Goal: Transaction & Acquisition: Purchase product/service

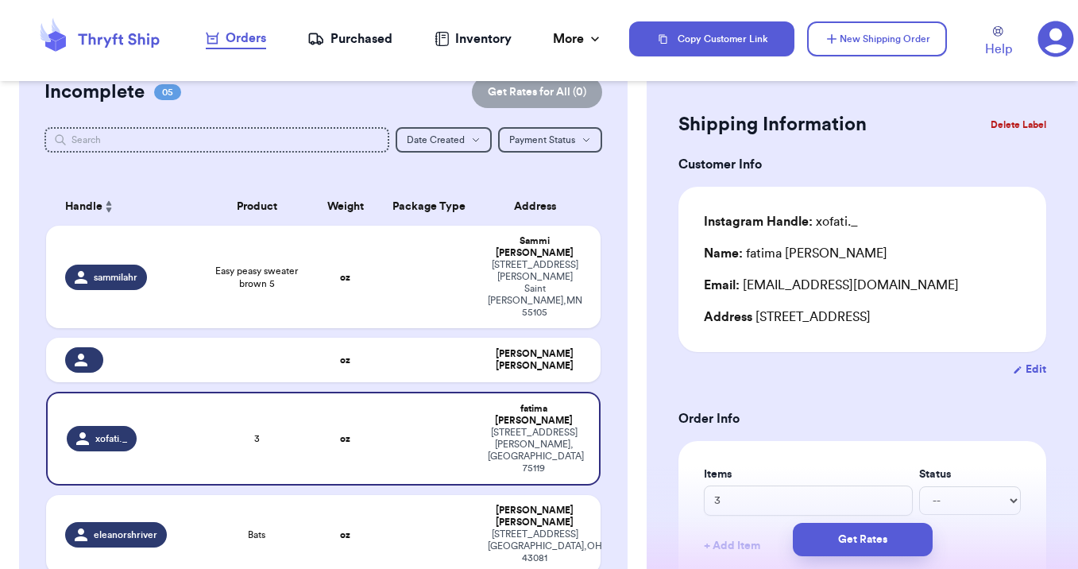
scroll to position [23, 0]
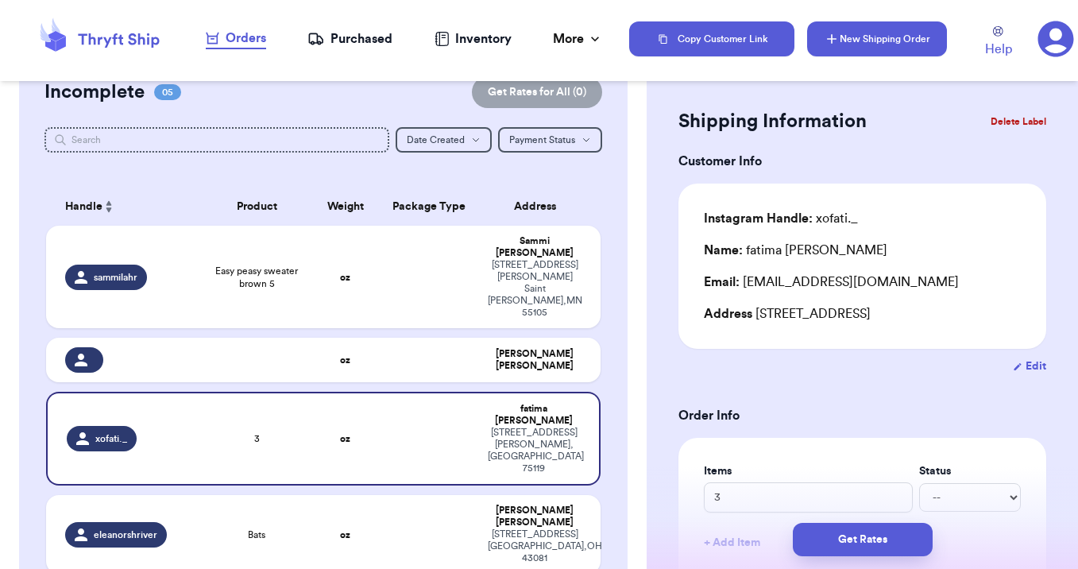
click at [850, 38] on button "New Shipping Order" at bounding box center [877, 38] width 140 height 35
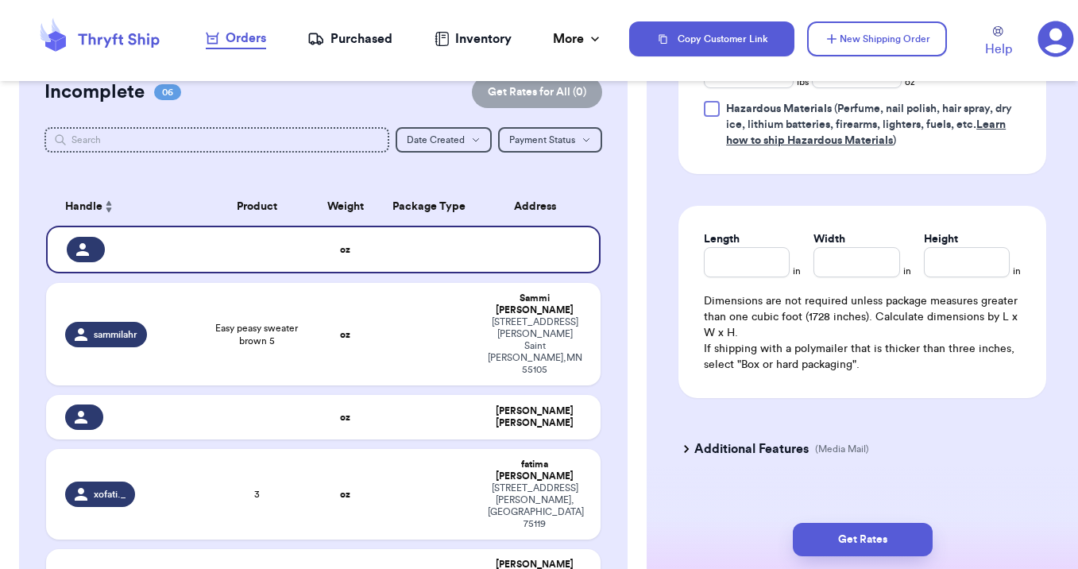
scroll to position [1154, 0]
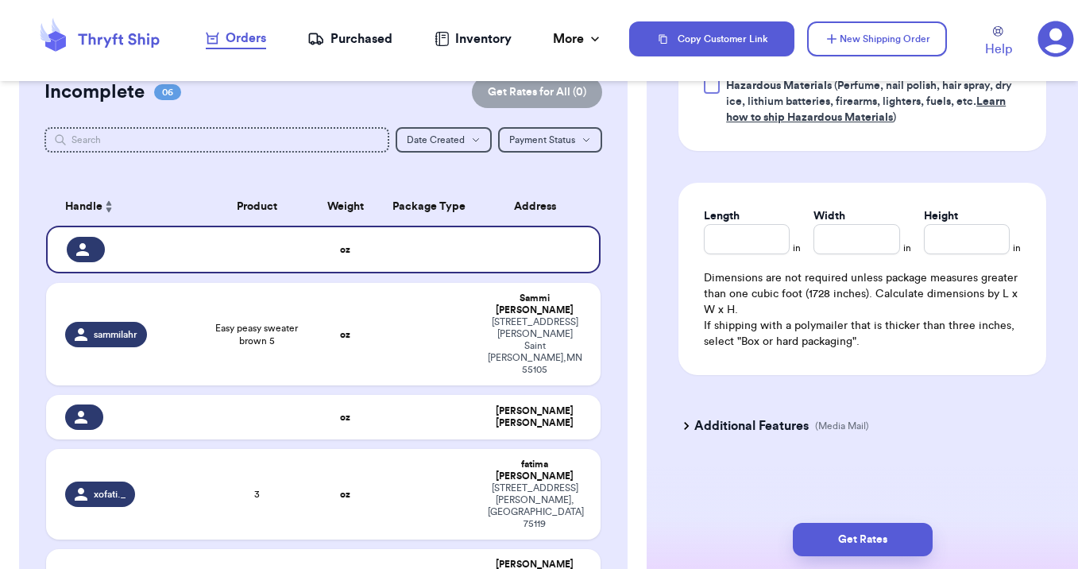
click at [744, 428] on h3 "Additional Features" at bounding box center [751, 425] width 114 height 19
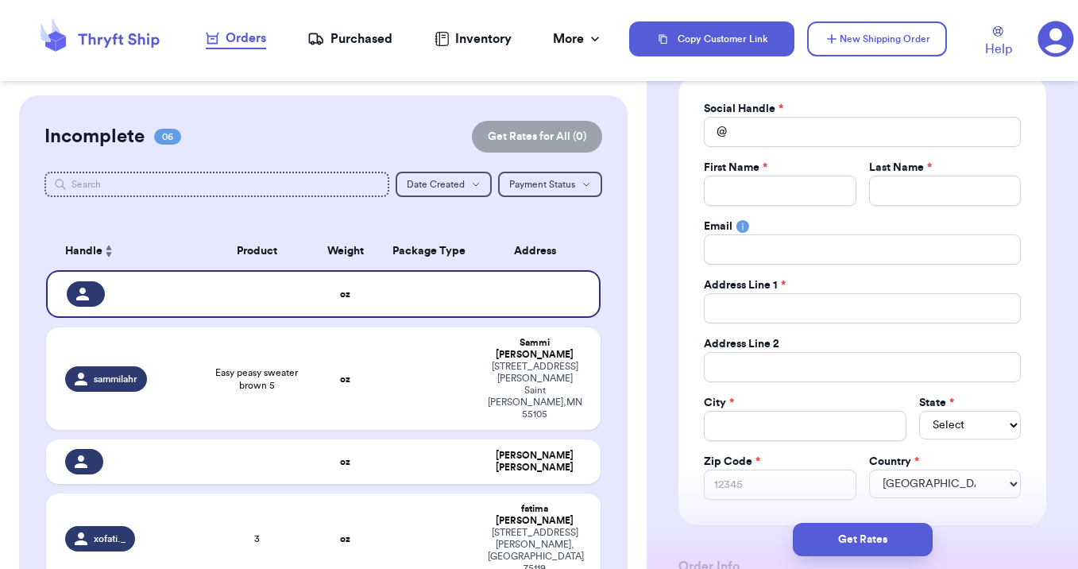
scroll to position [0, 0]
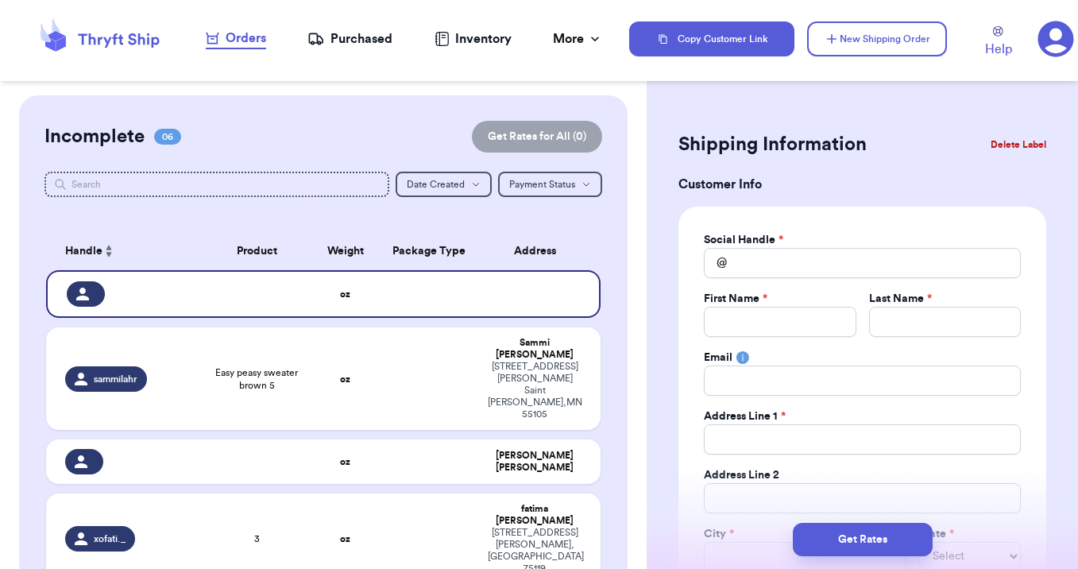
checkbox input "false"
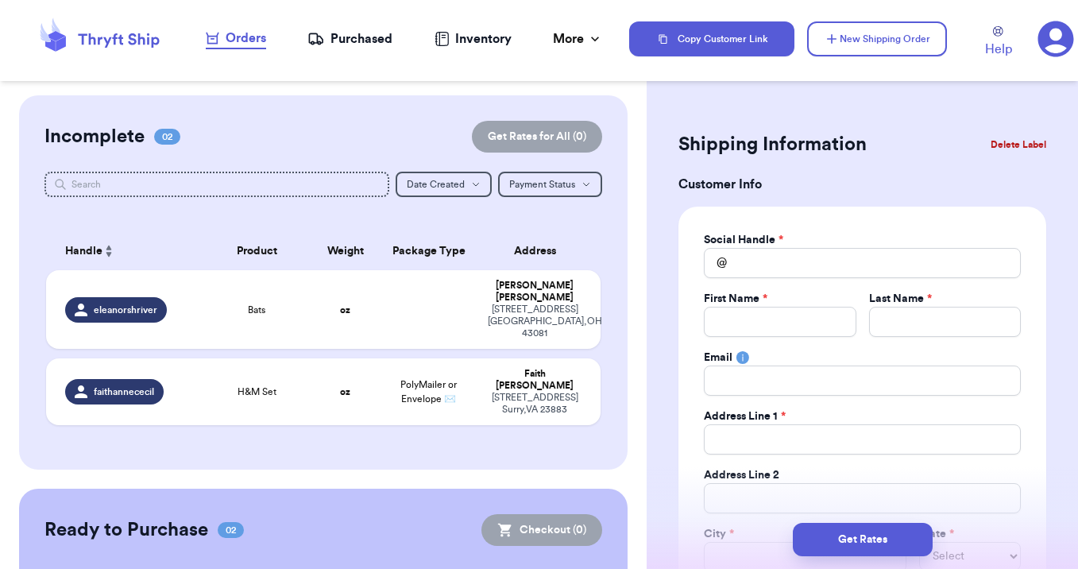
checkbox input "true"
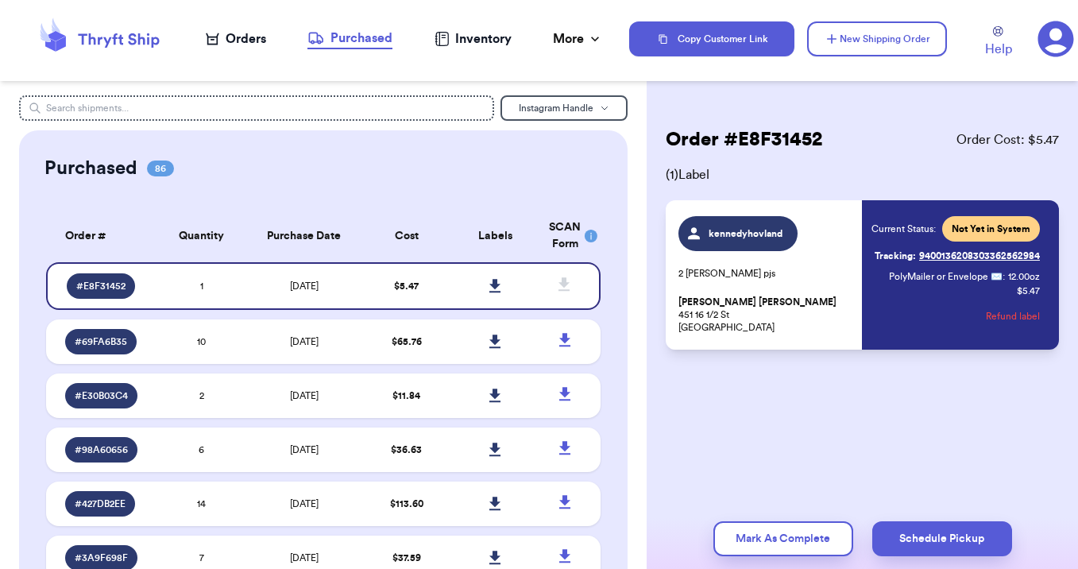
click at [1050, 49] on icon at bounding box center [1056, 39] width 37 height 37
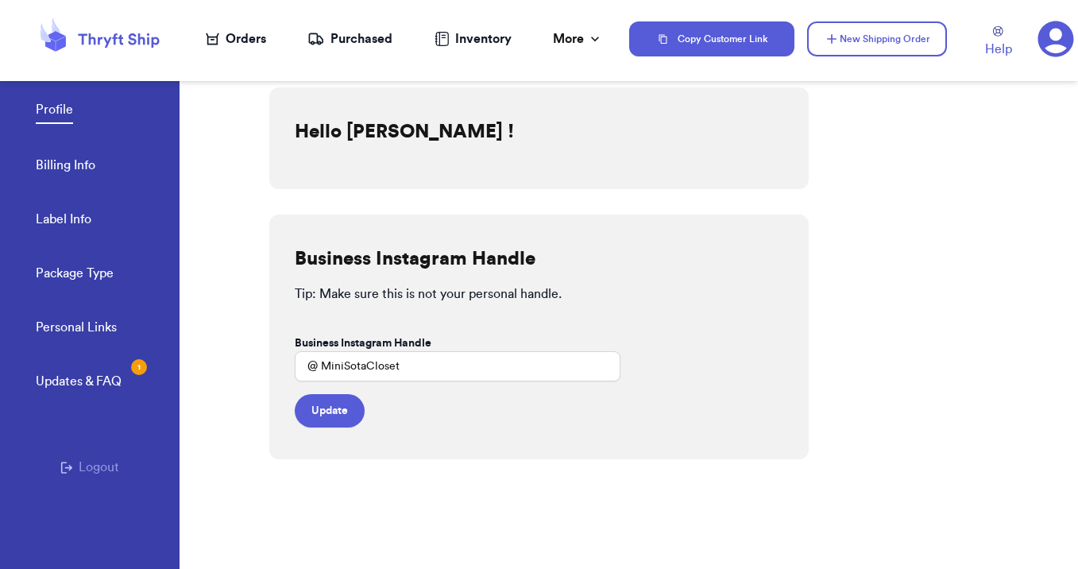
click at [83, 170] on link "Billing Info" at bounding box center [66, 167] width 60 height 22
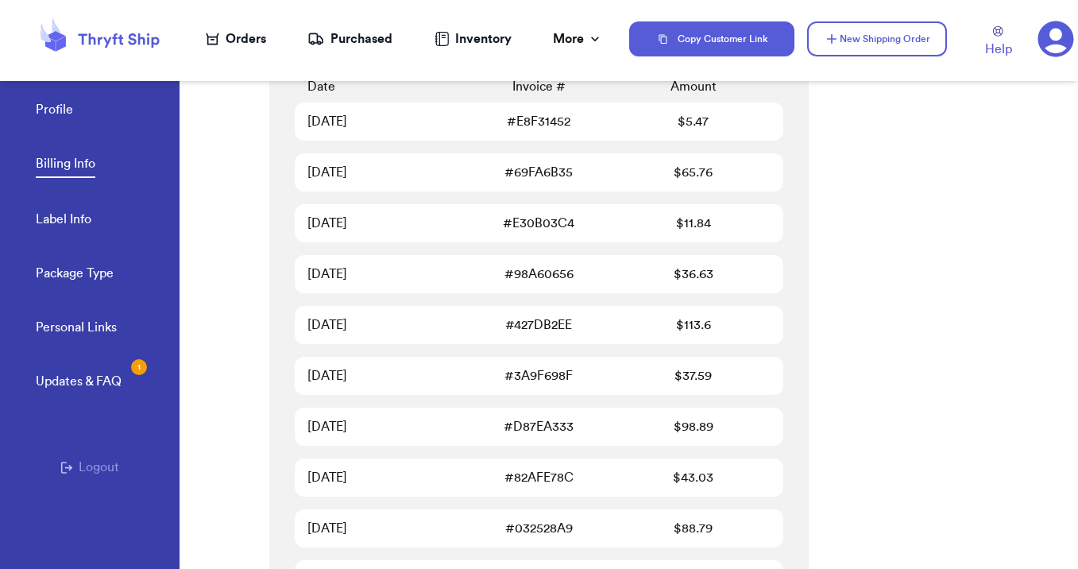
scroll to position [675, 0]
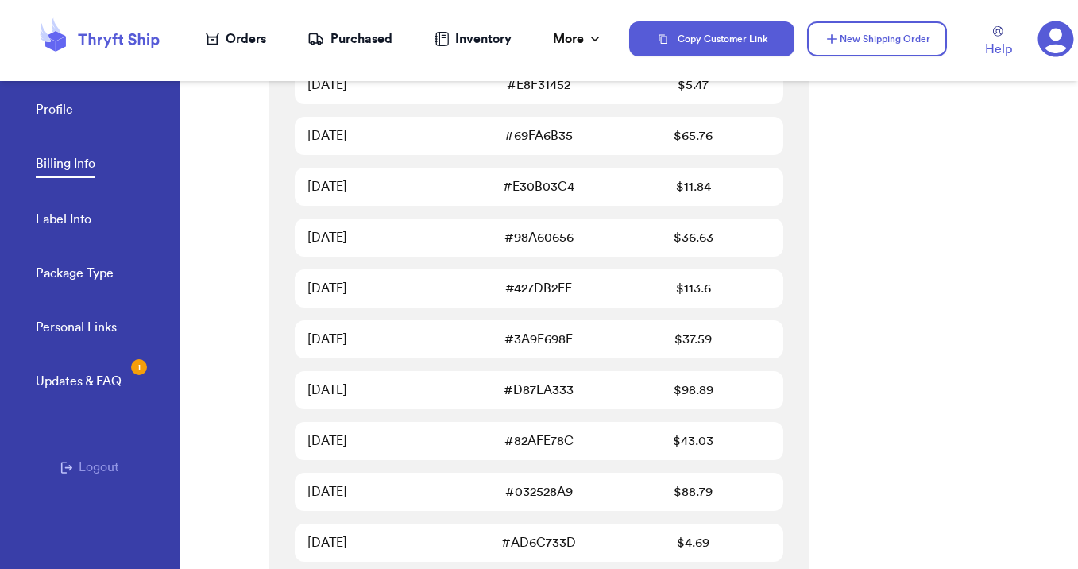
click at [79, 233] on div "Profile Billing Info Label Info Package Type" at bounding box center [108, 187] width 144 height 262
click at [584, 40] on div "More" at bounding box center [578, 38] width 50 height 19
click at [985, 212] on div "Payment Details **** 3108 Expires: 07/2029 Save Billing History Date Invoice # …" at bounding box center [673, 312] width 809 height 513
click at [44, 113] on link "Profile" at bounding box center [54, 111] width 37 height 22
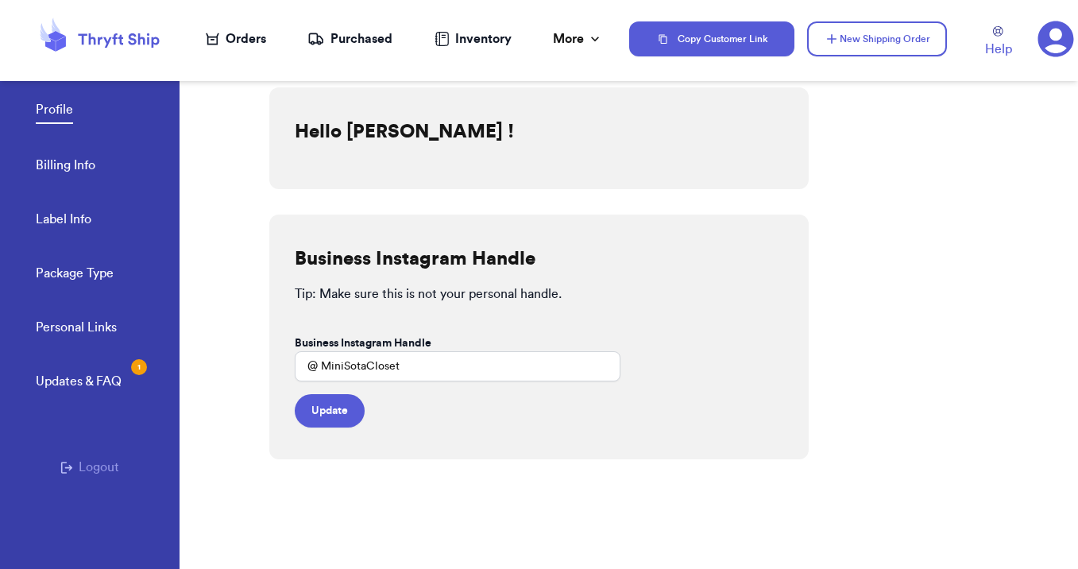
click at [362, 124] on h2 "Hello Brittney Swanson !" at bounding box center [404, 131] width 219 height 25
click at [335, 410] on button "Update" at bounding box center [330, 410] width 70 height 33
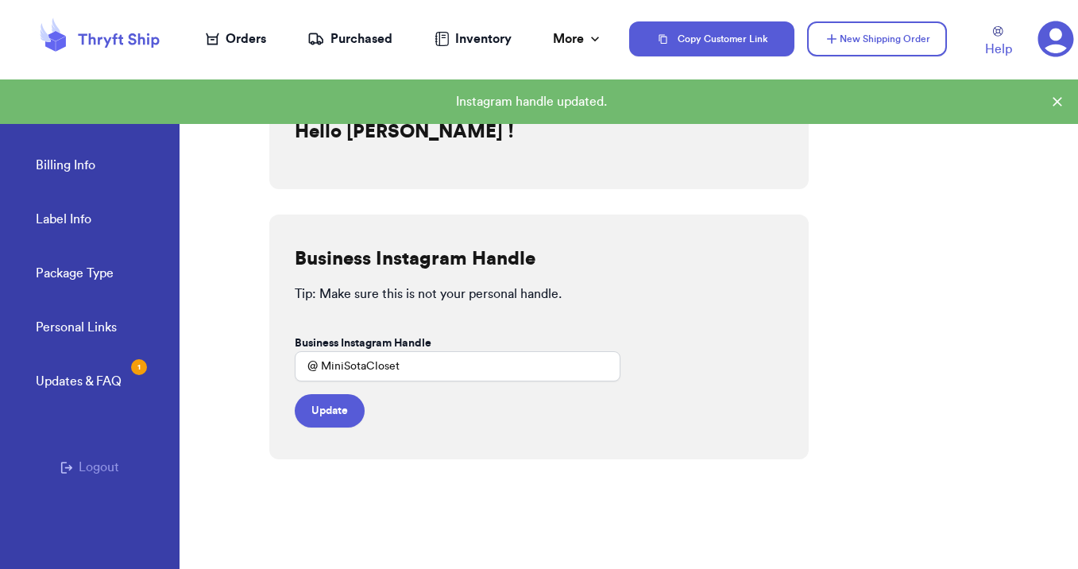
click at [99, 331] on link "Personal Links" at bounding box center [76, 329] width 81 height 22
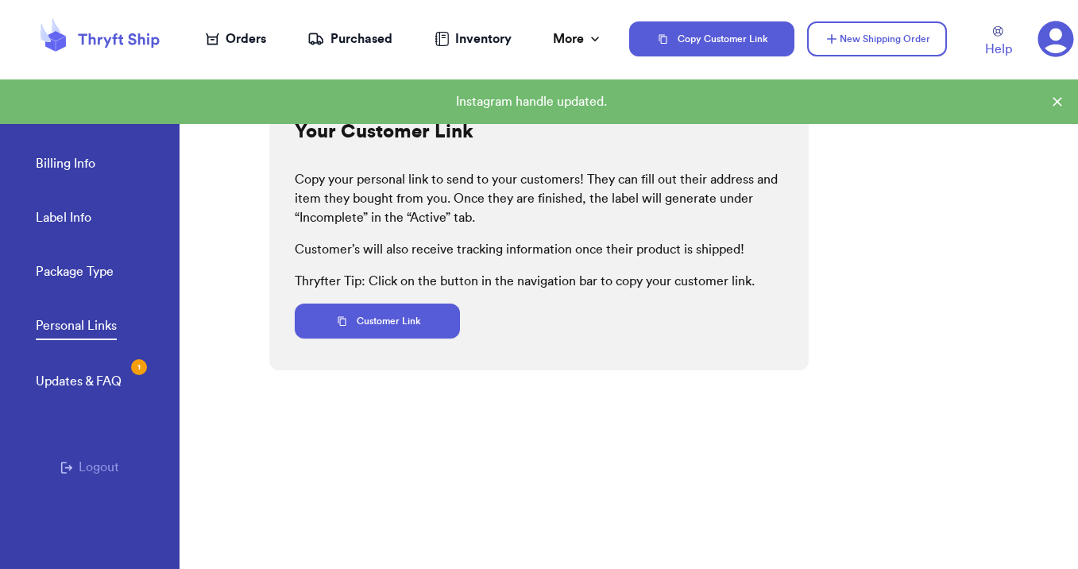
click at [104, 264] on link "Package Type" at bounding box center [75, 273] width 78 height 22
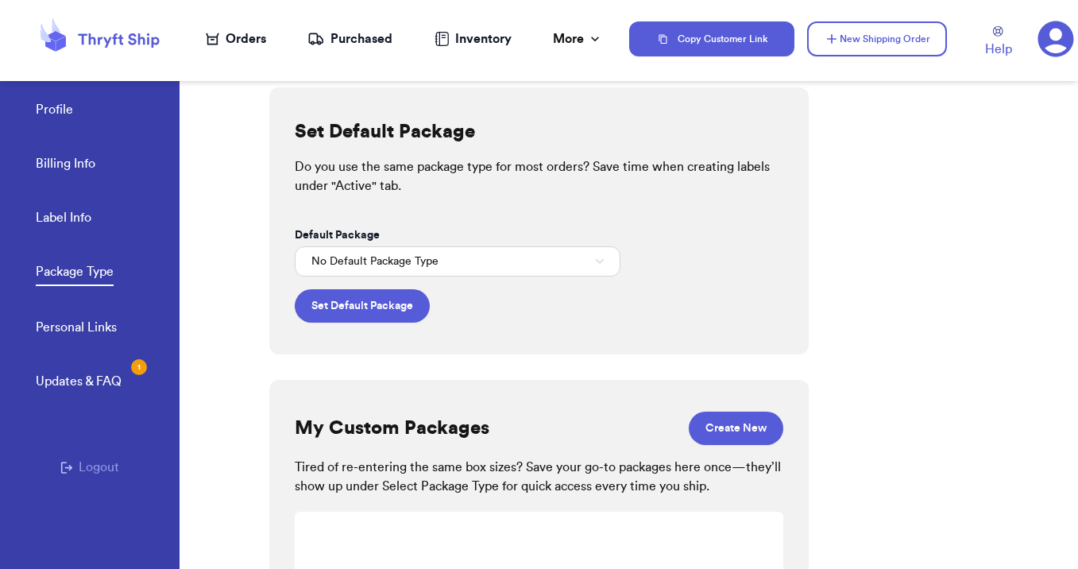
click at [1053, 44] on icon at bounding box center [1056, 39] width 37 height 37
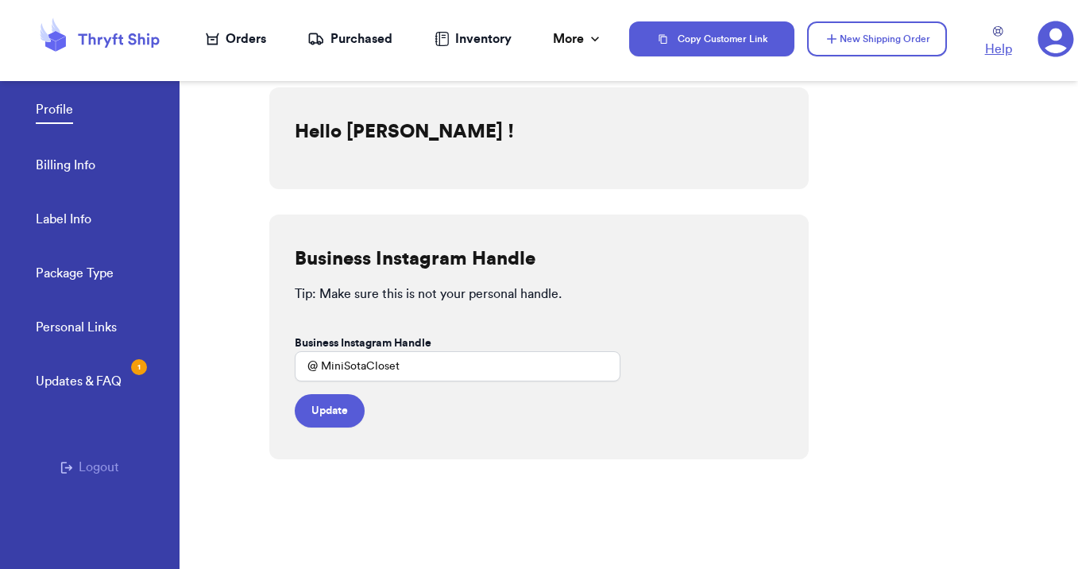
click at [997, 45] on span "Help" at bounding box center [998, 49] width 27 height 19
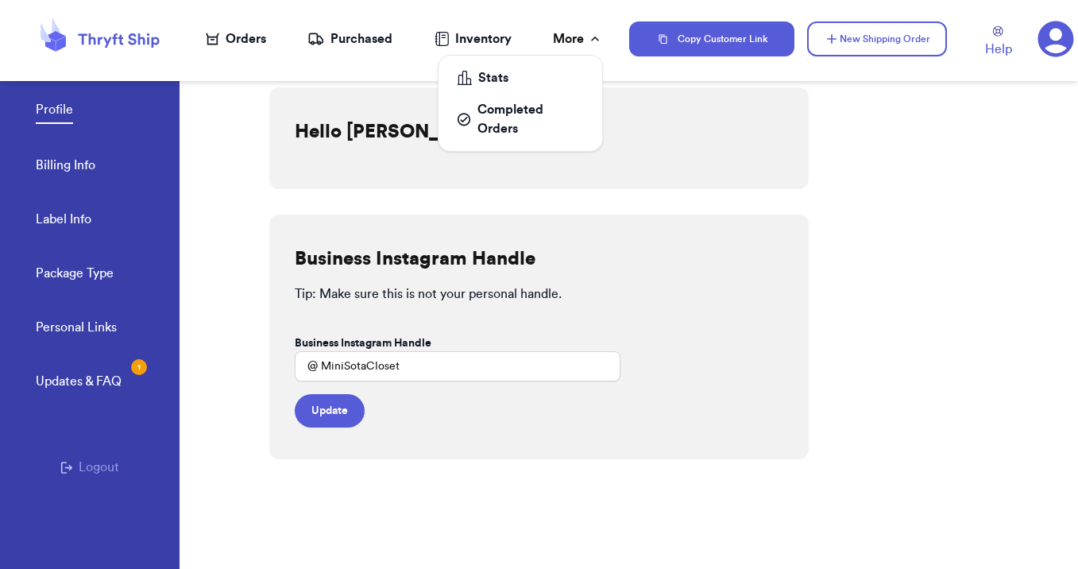
click at [592, 43] on icon at bounding box center [595, 39] width 16 height 16
click at [70, 166] on link "Billing Info" at bounding box center [66, 167] width 60 height 22
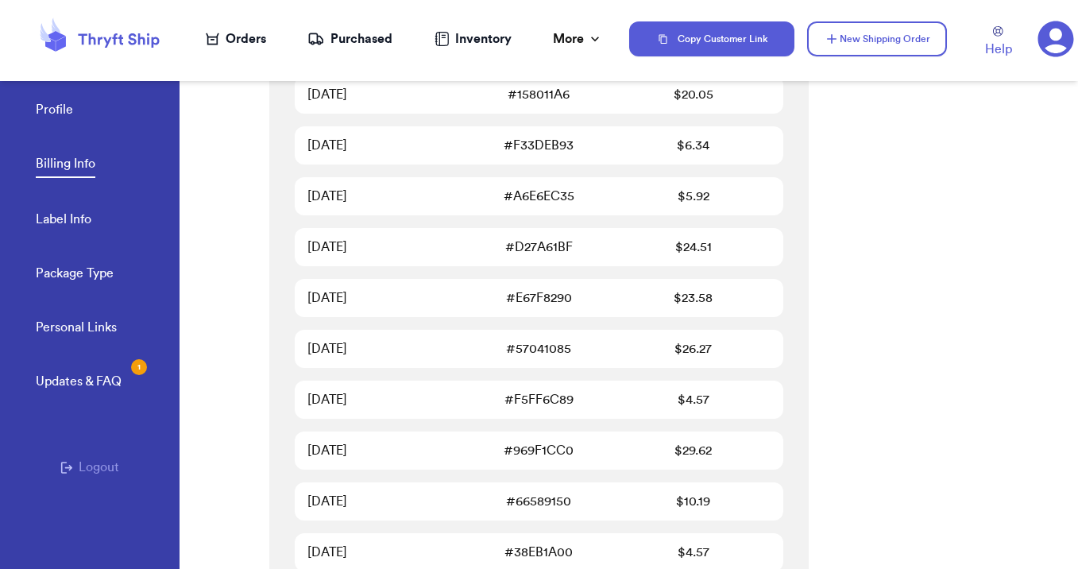
scroll to position [4621, 0]
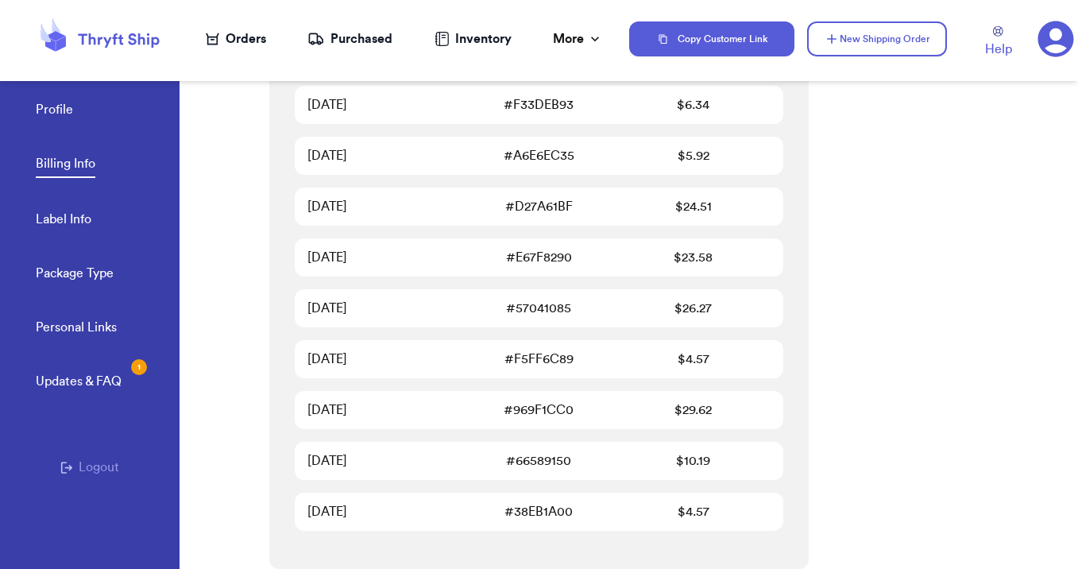
click at [71, 225] on link "Label Info" at bounding box center [64, 221] width 56 height 22
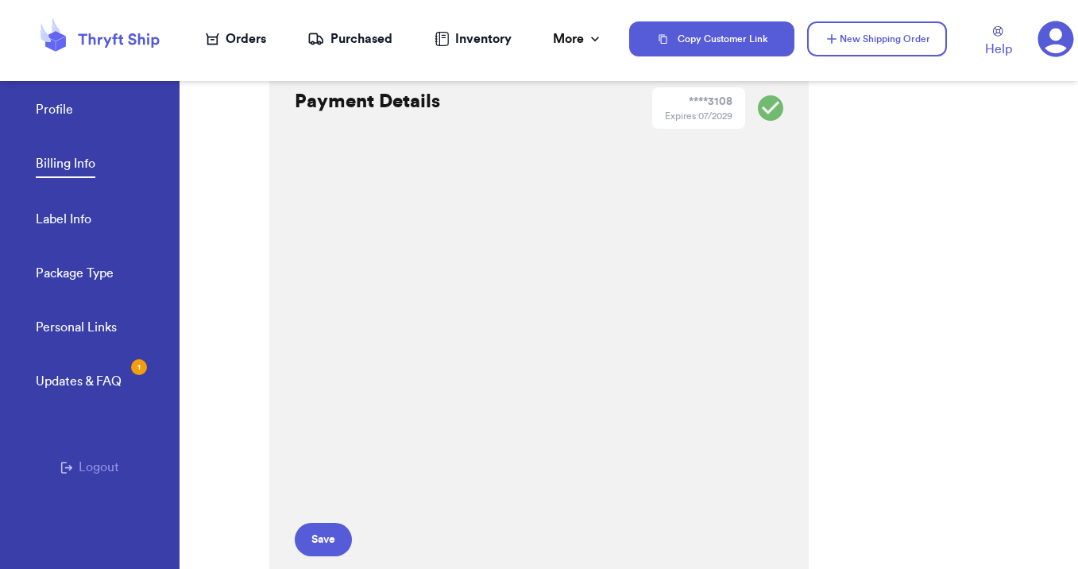
select select "MN"
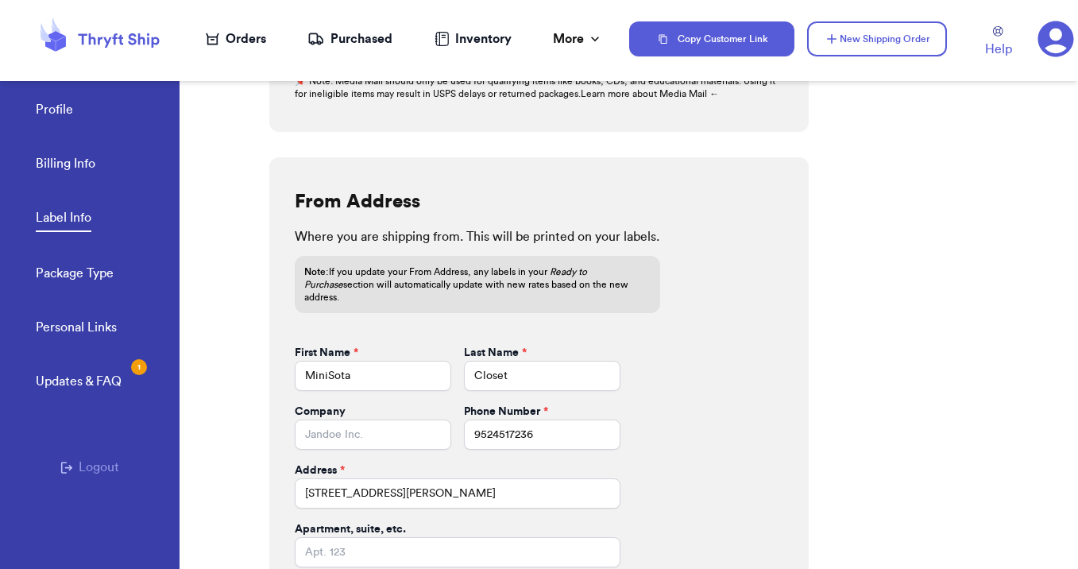
scroll to position [708, 0]
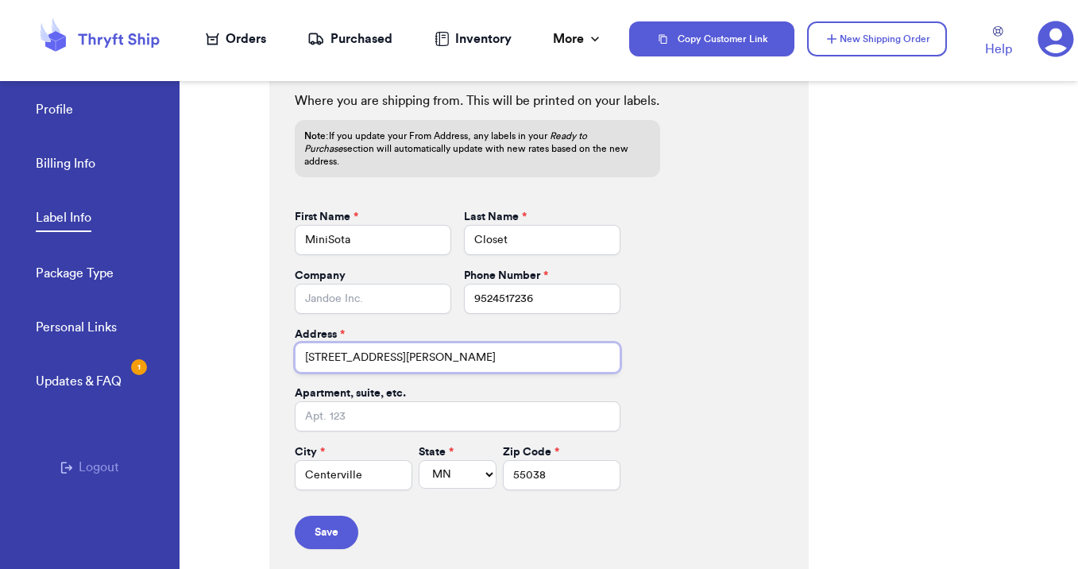
click at [352, 346] on input "7033 Brian drive" at bounding box center [458, 357] width 326 height 30
type input "31983 Fawn Ave"
type input "North Branch"
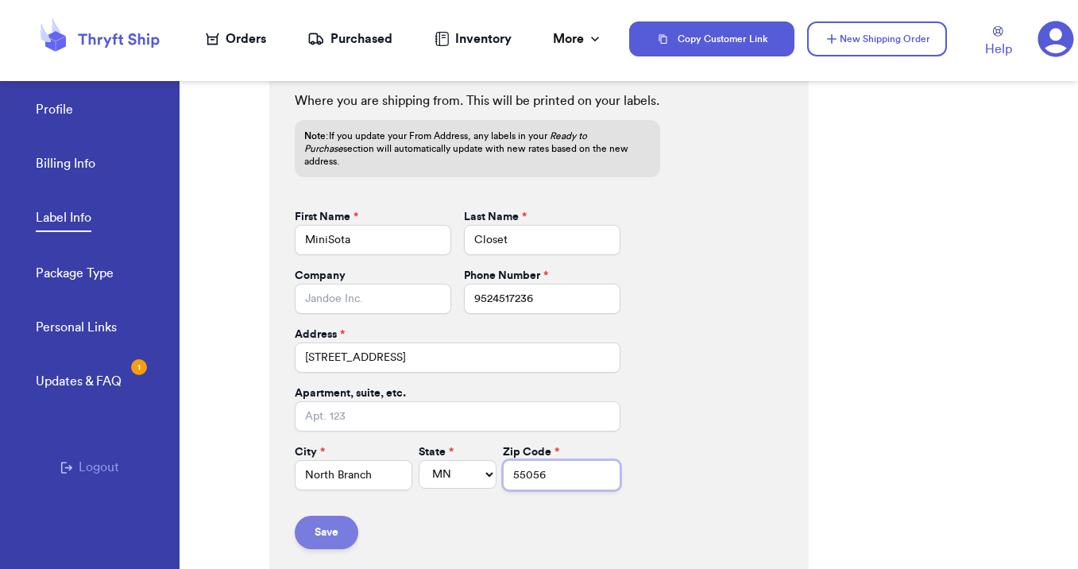
type input "55056"
click at [328, 516] on button "Save" at bounding box center [327, 532] width 64 height 33
click at [329, 516] on button "Save" at bounding box center [327, 532] width 64 height 33
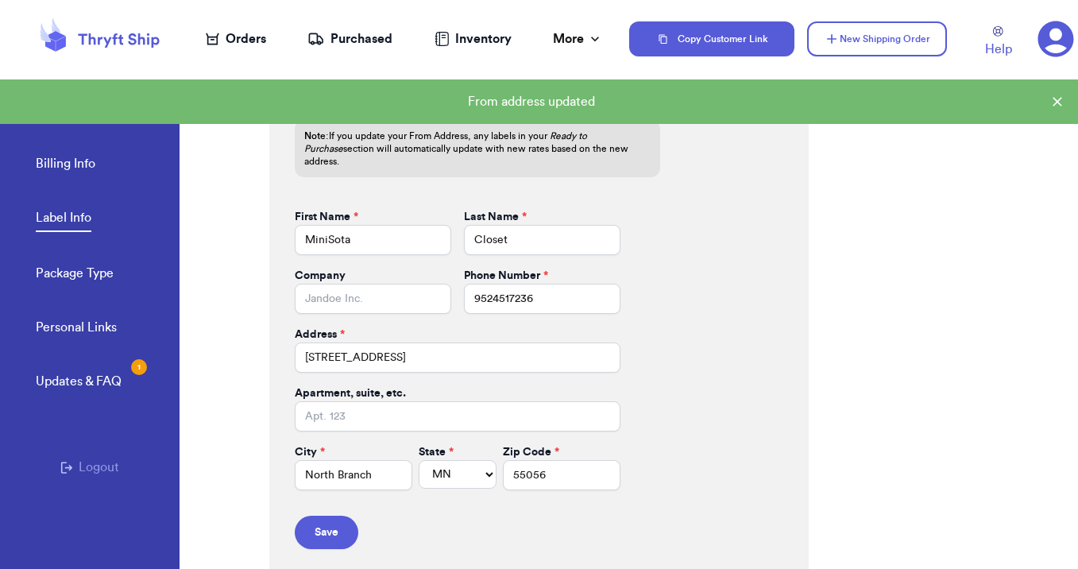
click at [249, 39] on div "Orders" at bounding box center [236, 38] width 60 height 19
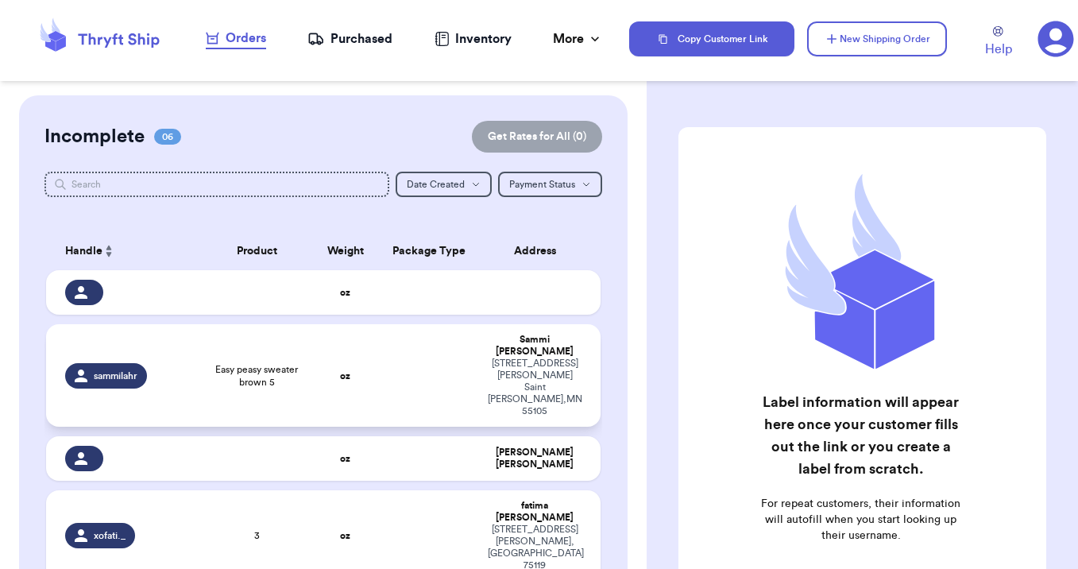
click at [192, 348] on td "sammilahr" at bounding box center [123, 375] width 155 height 102
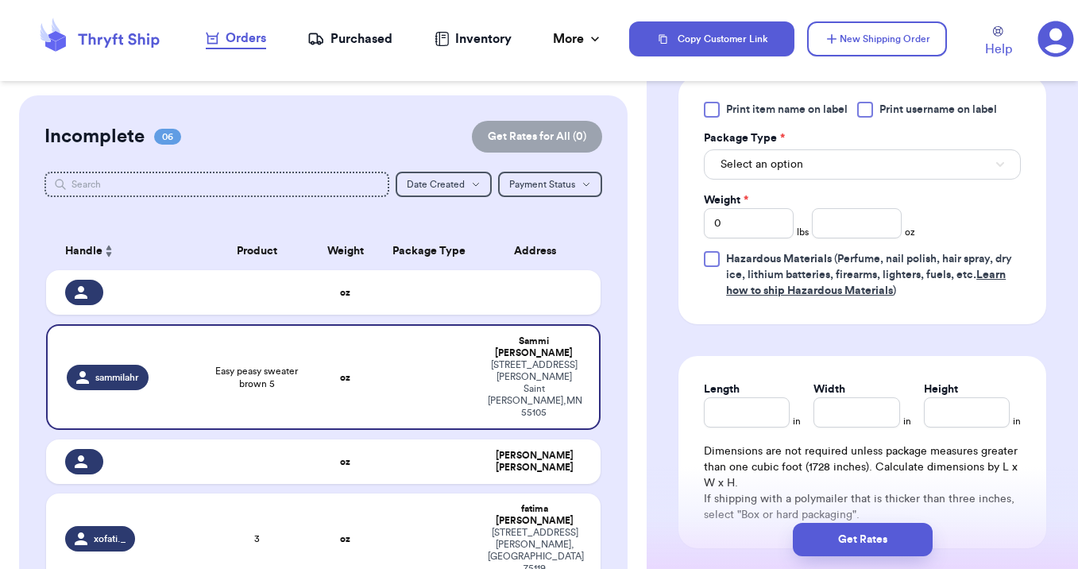
scroll to position [740, 0]
click at [845, 207] on input "number" at bounding box center [857, 222] width 90 height 30
type input "6"
type input "12"
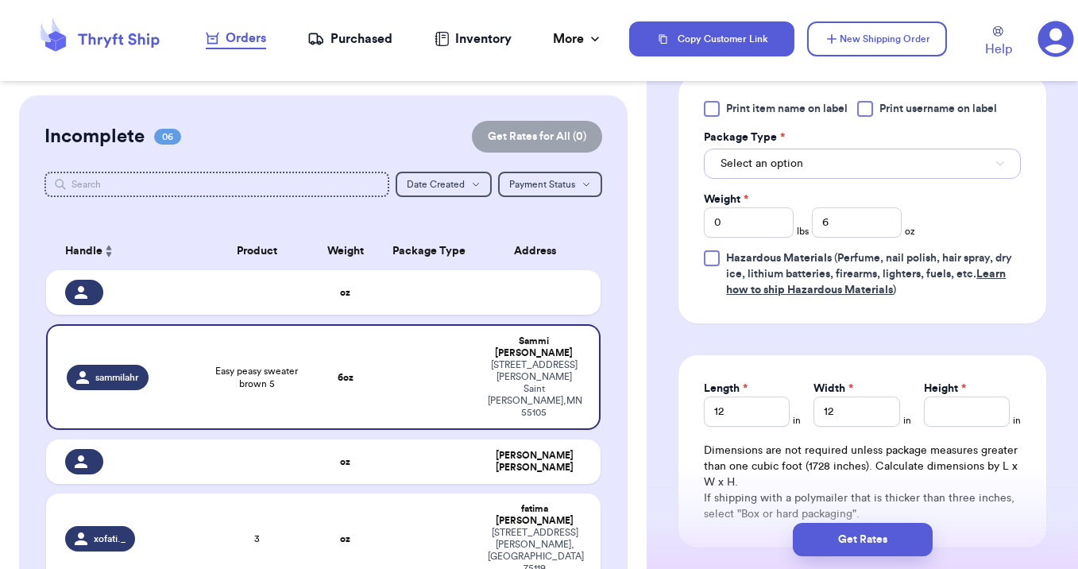
click at [783, 149] on button "Select an option" at bounding box center [862, 164] width 317 height 30
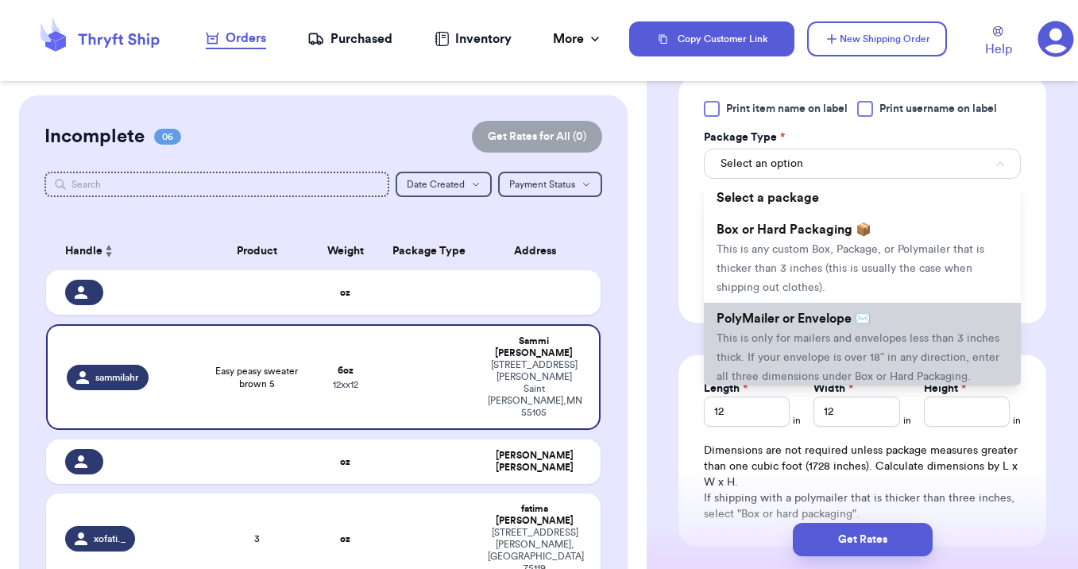
click at [800, 311] on li "PolyMailer or Envelope ✉️ This is only for mailers and envelopes less than 3 in…" at bounding box center [862, 347] width 317 height 89
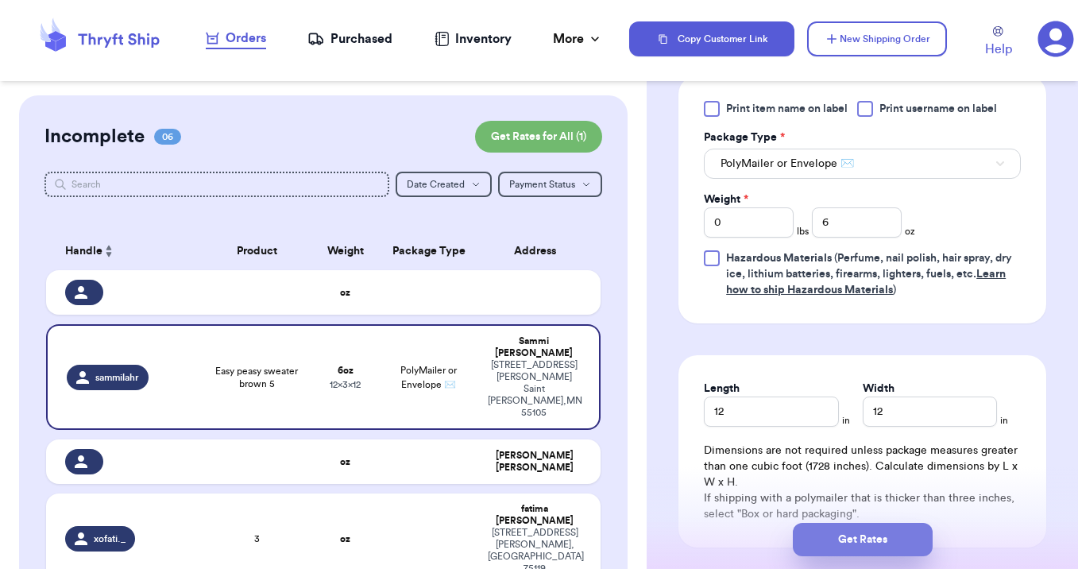
click at [897, 532] on button "Get Rates" at bounding box center [863, 539] width 140 height 33
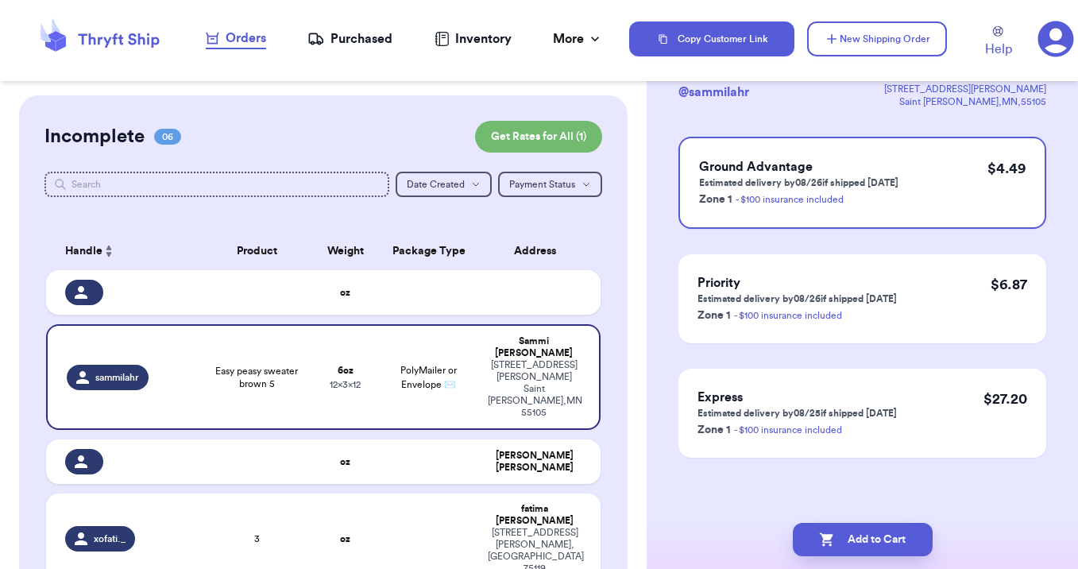
scroll to position [0, 0]
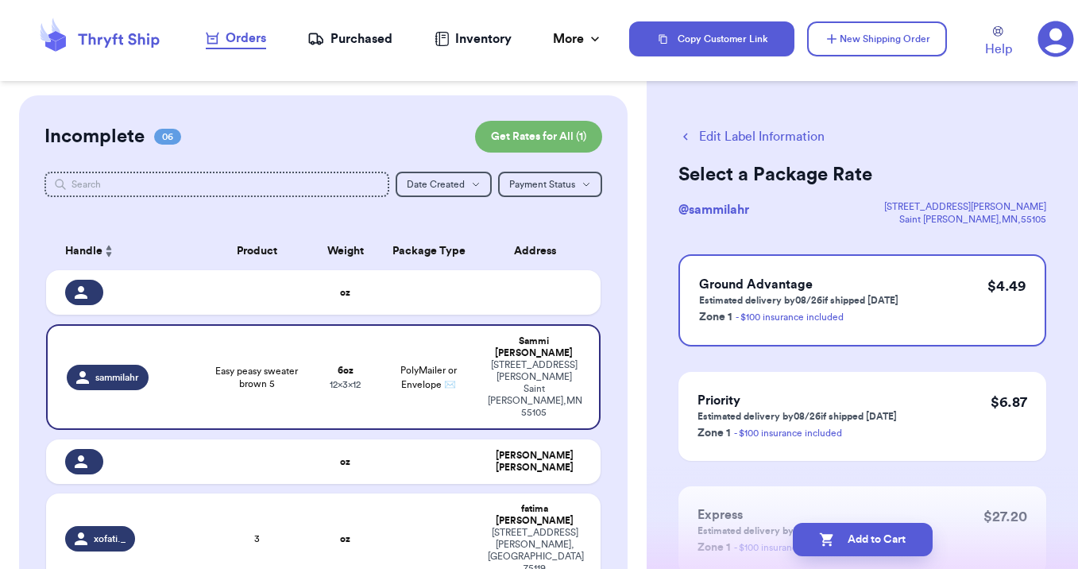
click at [897, 532] on button "Add to Cart" at bounding box center [863, 539] width 140 height 33
checkbox input "true"
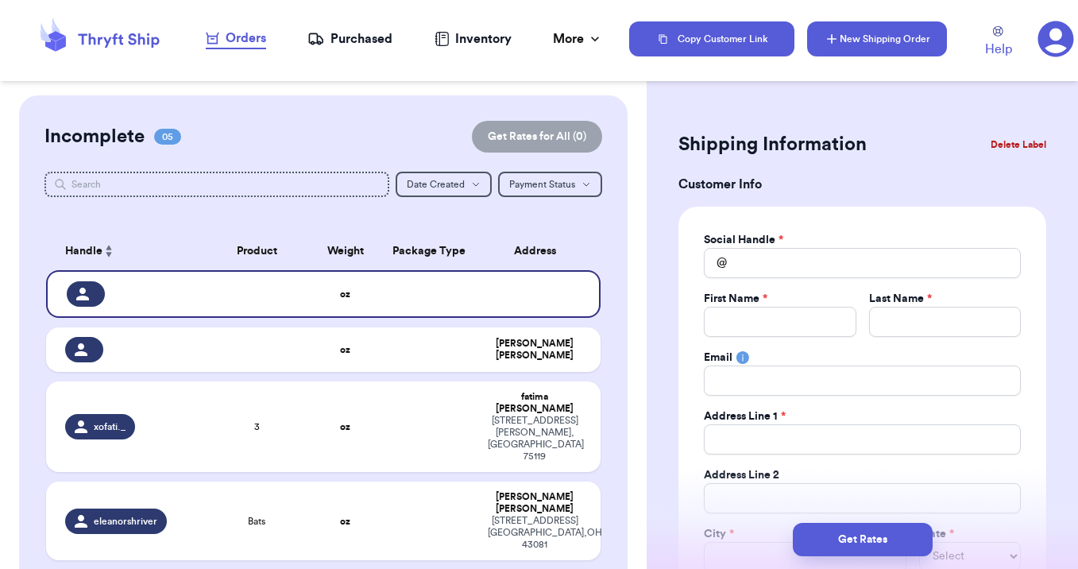
click at [912, 25] on button "New Shipping Order" at bounding box center [877, 38] width 140 height 35
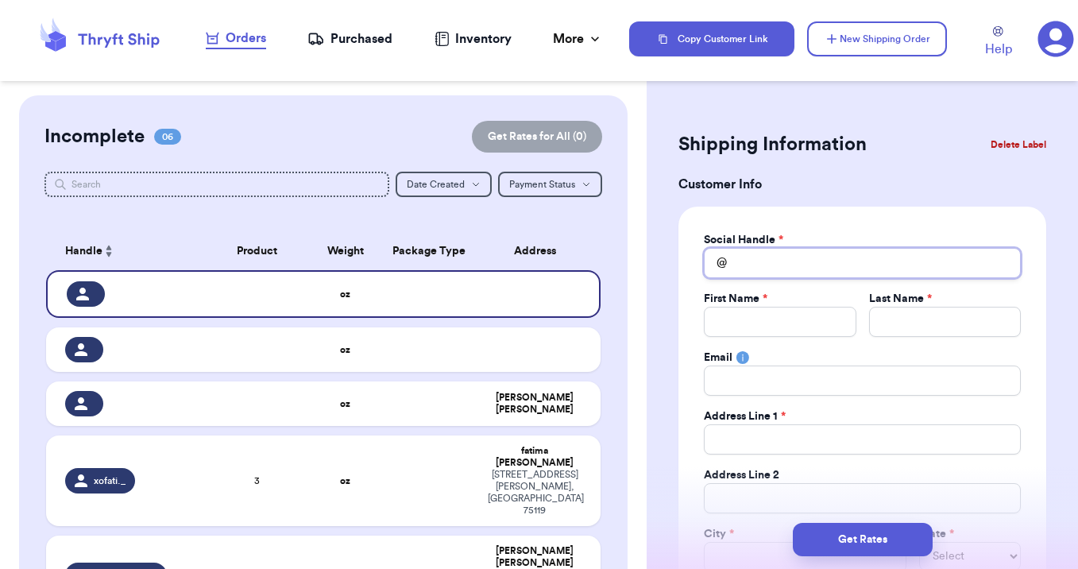
click at [753, 258] on input "Total Amount Paid" at bounding box center [862, 263] width 317 height 30
type input "l"
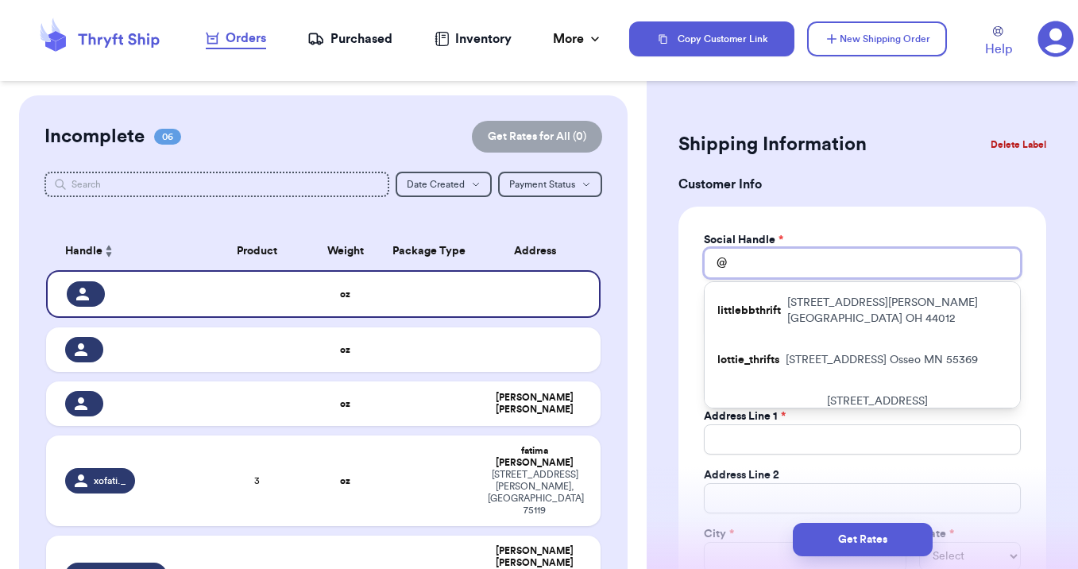
type input "k"
type input "ka"
type input "kat"
type input "kati"
type input "[PERSON_NAME]"
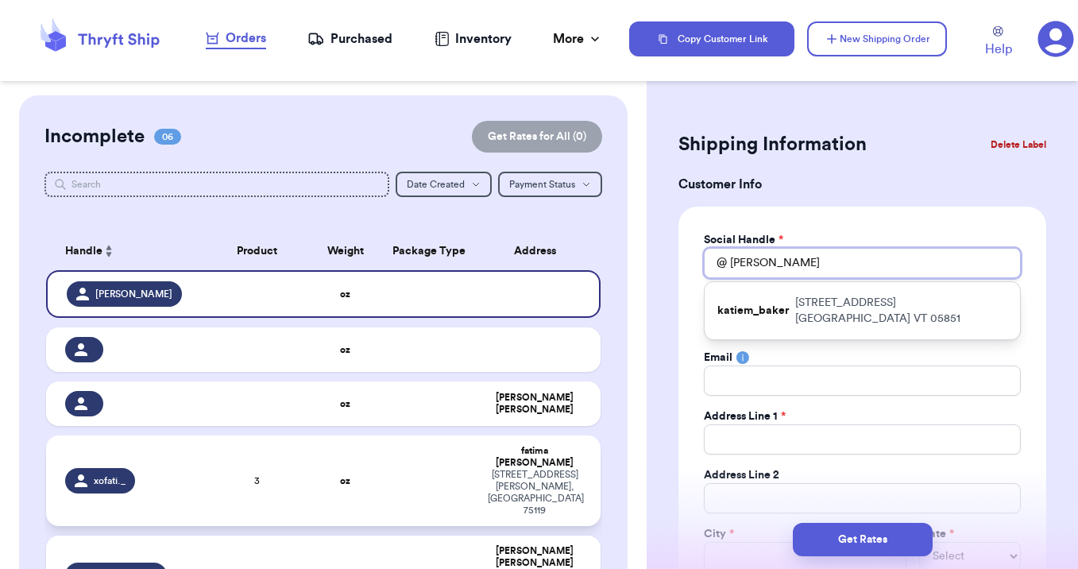
type input "[PERSON_NAME]"
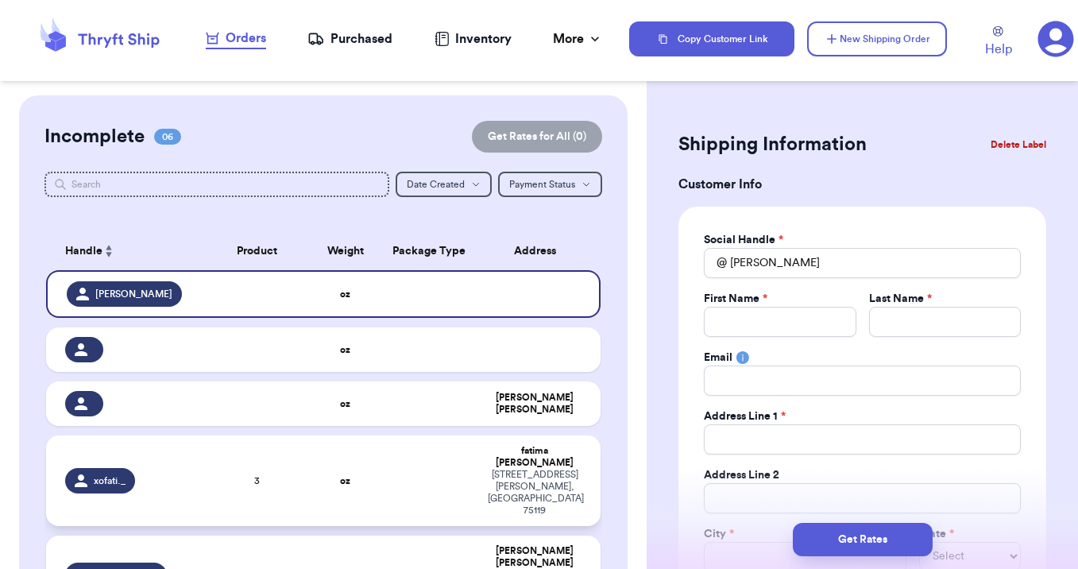
click at [449, 454] on td at bounding box center [429, 480] width 100 height 91
type input "3"
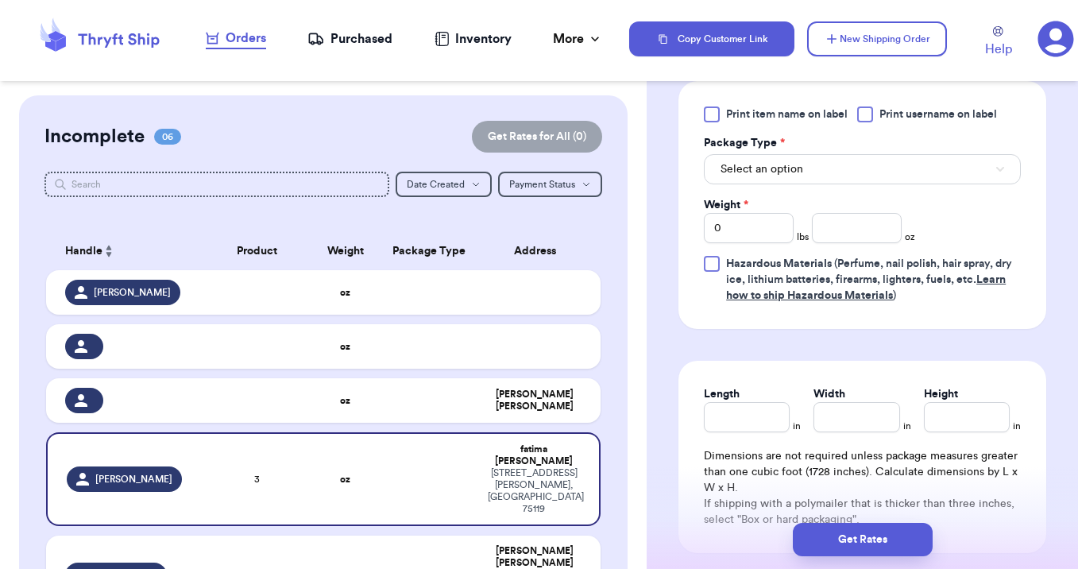
scroll to position [733, 0]
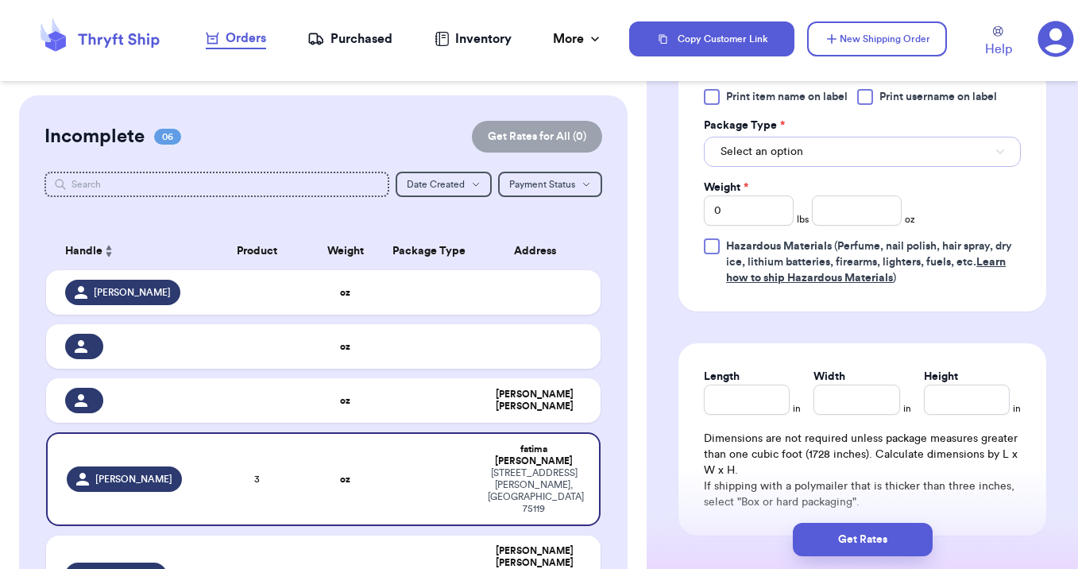
click at [831, 149] on button "Select an option" at bounding box center [862, 152] width 317 height 30
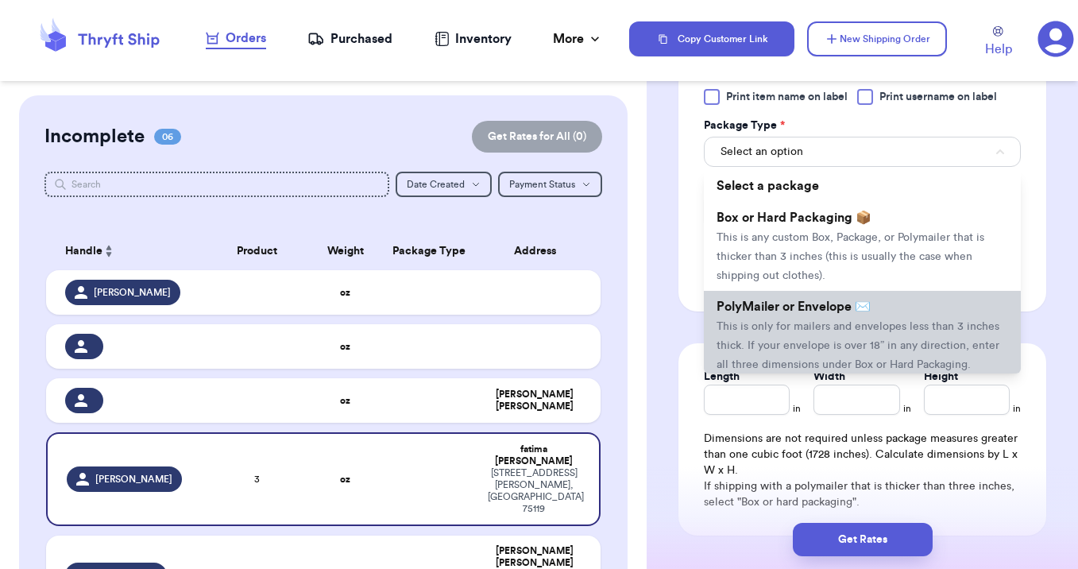
click at [809, 331] on span "This is only for mailers and envelopes less than 3 inches thick. If your envelo…" at bounding box center [858, 345] width 283 height 49
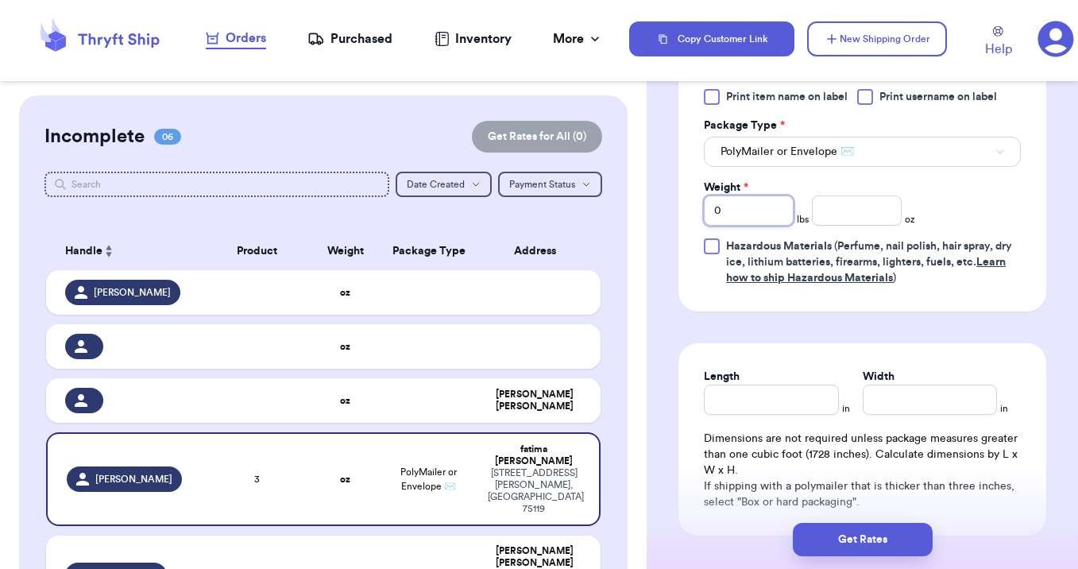
click at [756, 223] on input "0" at bounding box center [749, 210] width 90 height 30
type input "1"
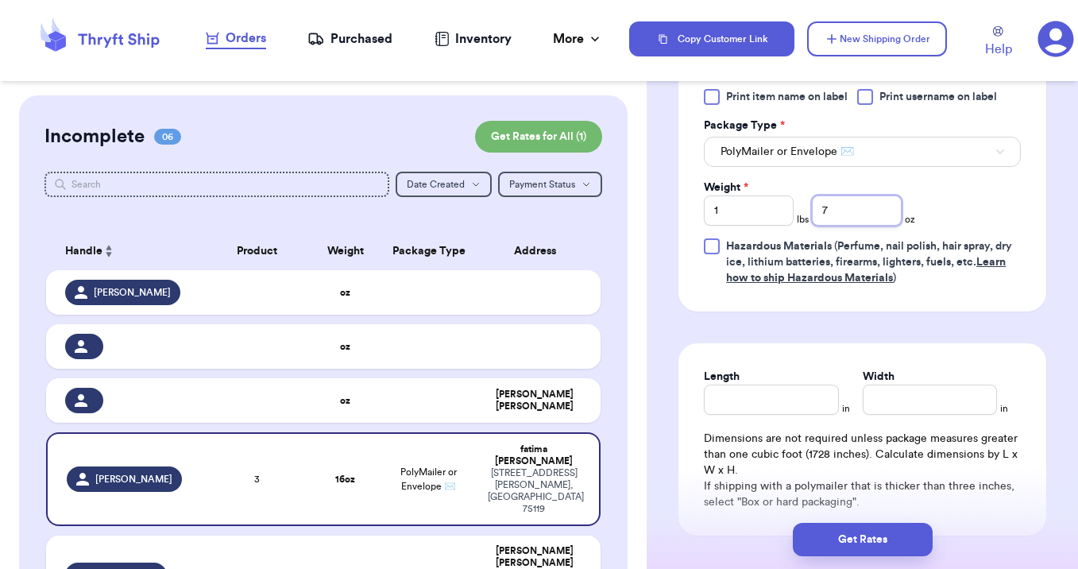
type input "7"
type input "14"
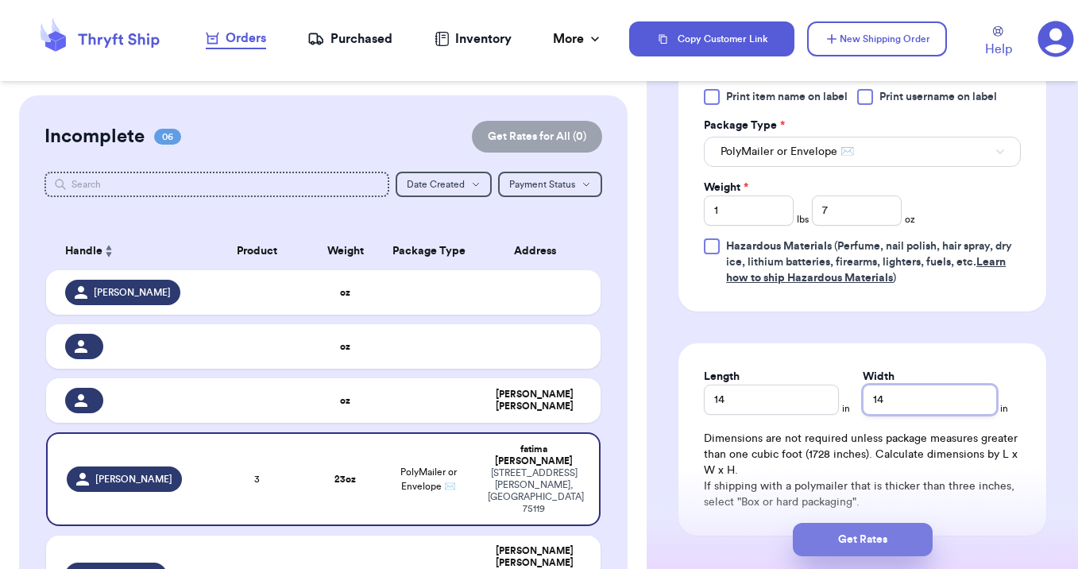
type input "14"
click at [821, 538] on button "Get Rates" at bounding box center [863, 539] width 140 height 33
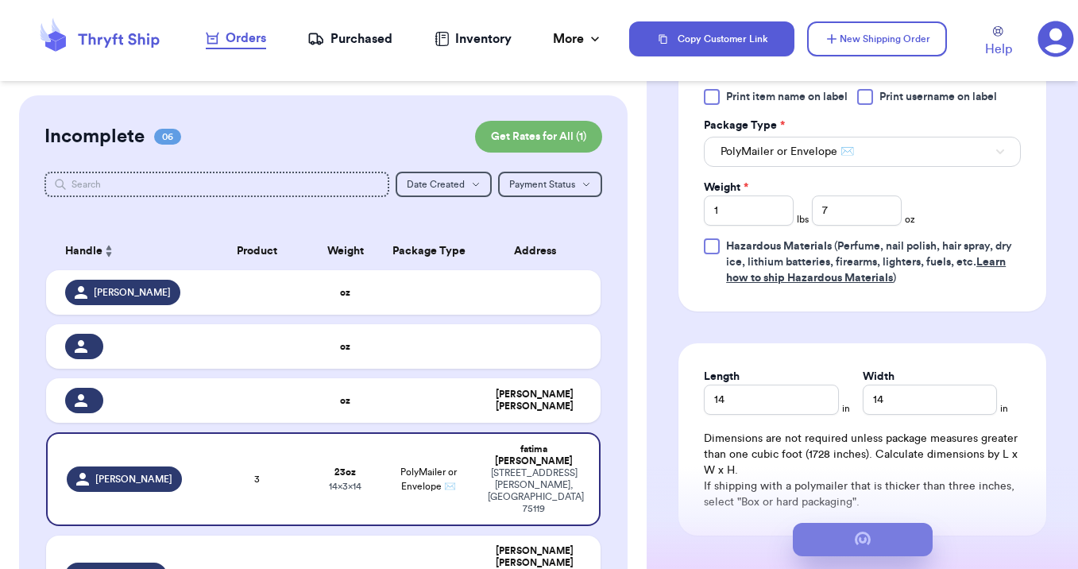
scroll to position [0, 0]
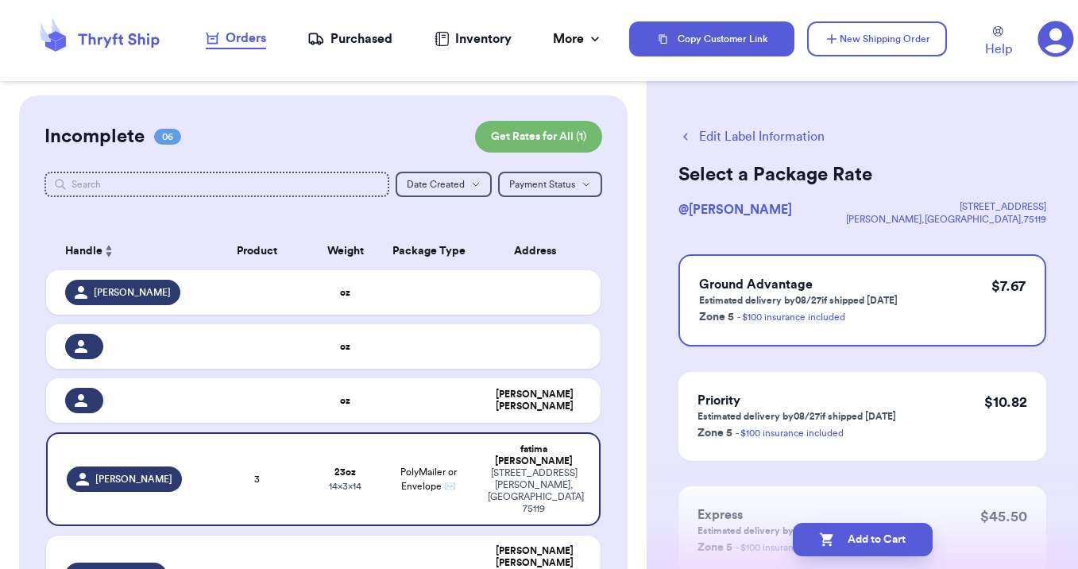
click at [821, 538] on icon "button" at bounding box center [827, 540] width 16 height 16
checkbox input "true"
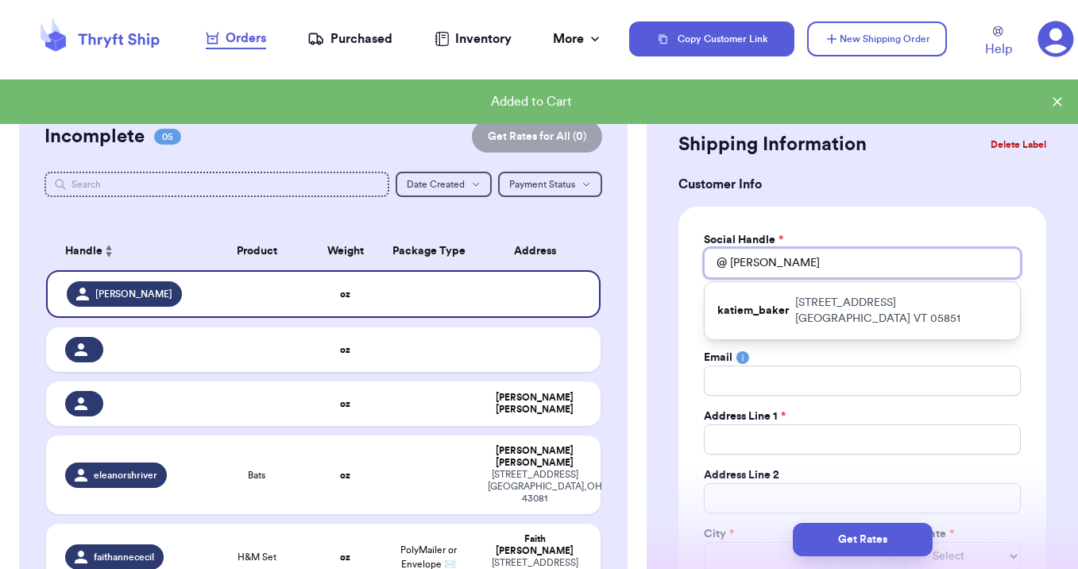
drag, startPoint x: 789, startPoint y: 261, endPoint x: 698, endPoint y: 269, distance: 90.9
click at [699, 269] on div "Social Handle * @ katie katiem_baker 37 deer Run lane Lyndonville VT 05851 Firs…" at bounding box center [863, 432] width 368 height 450
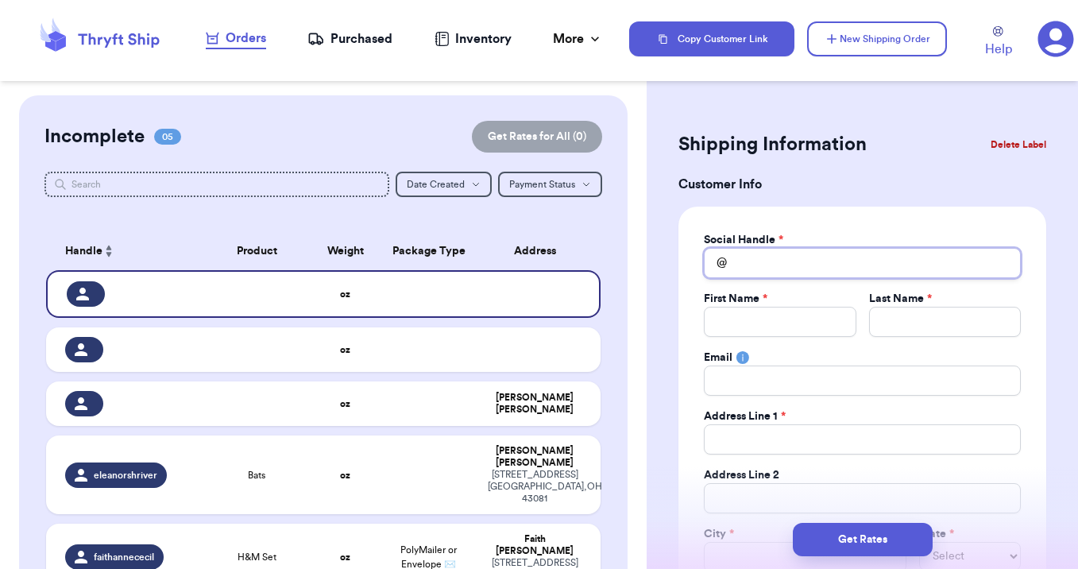
type input "r"
type input "ri"
type input "ris"
type input "ri"
type input "r"
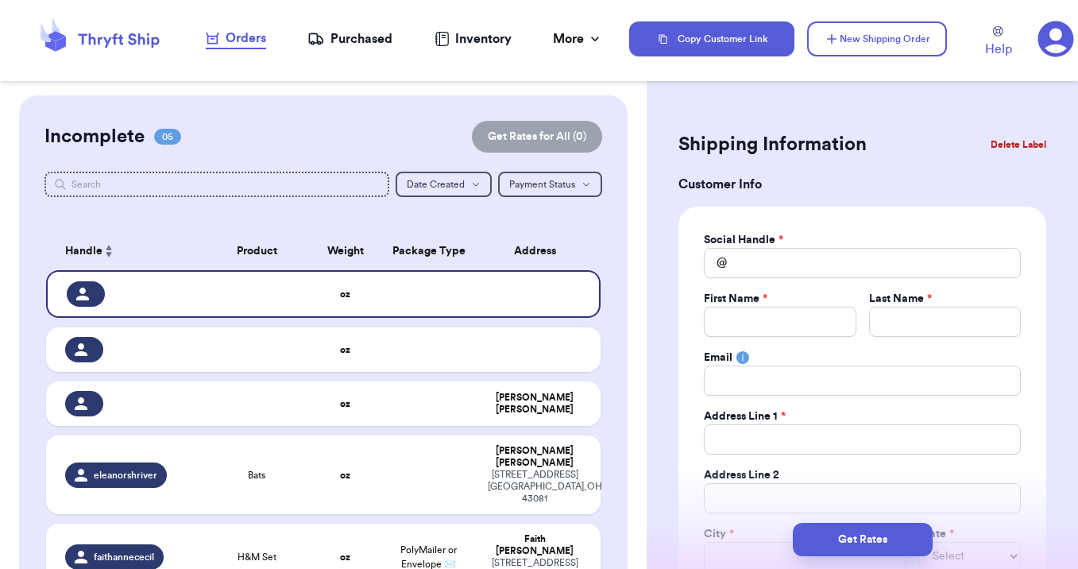
click at [994, 144] on button "Delete Label" at bounding box center [1018, 144] width 68 height 35
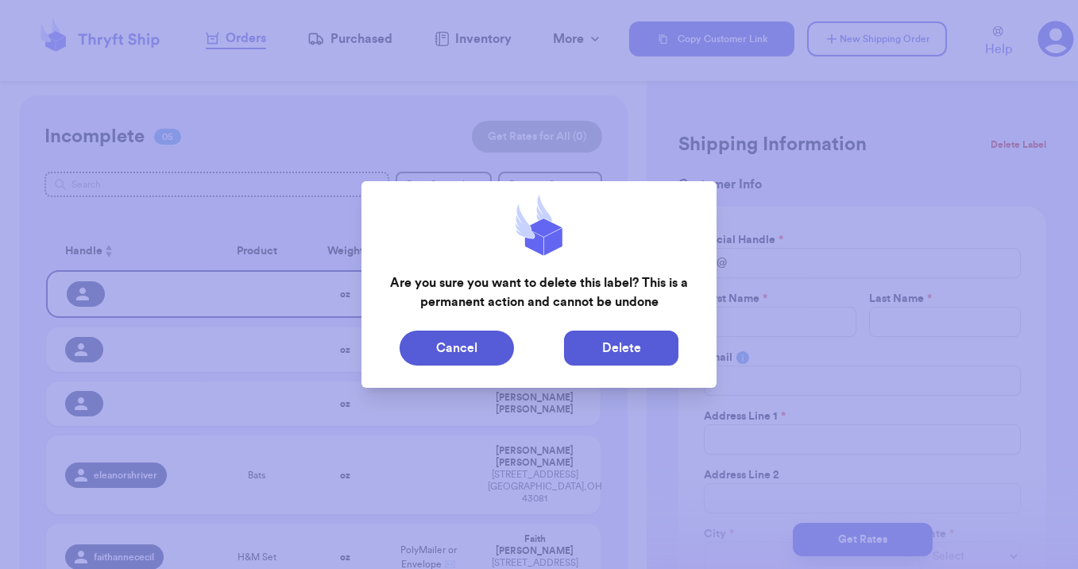
click at [640, 350] on button "Delete" at bounding box center [621, 348] width 114 height 35
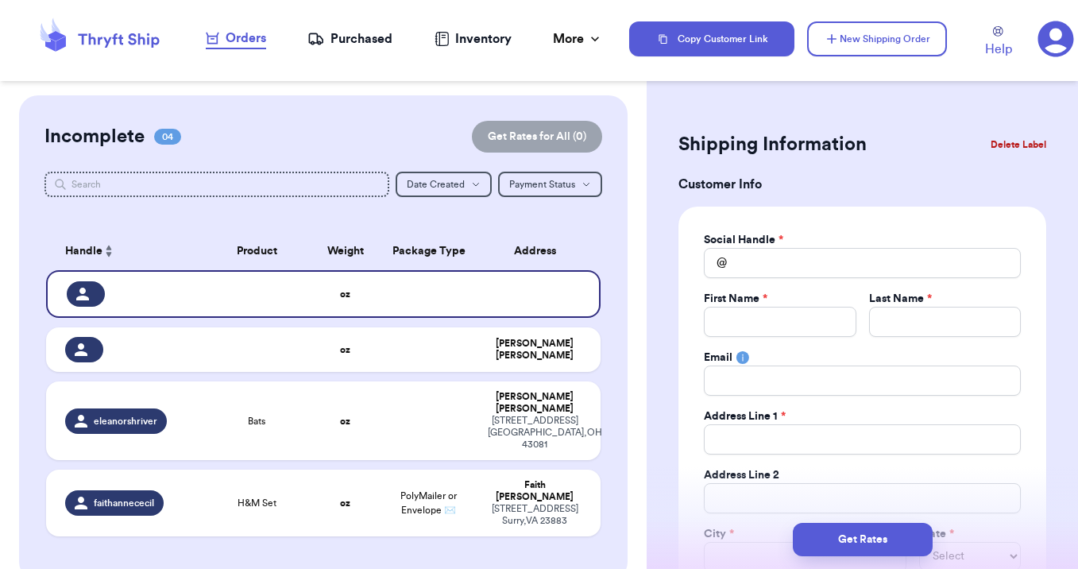
click at [1022, 133] on button "Delete Label" at bounding box center [1018, 144] width 68 height 35
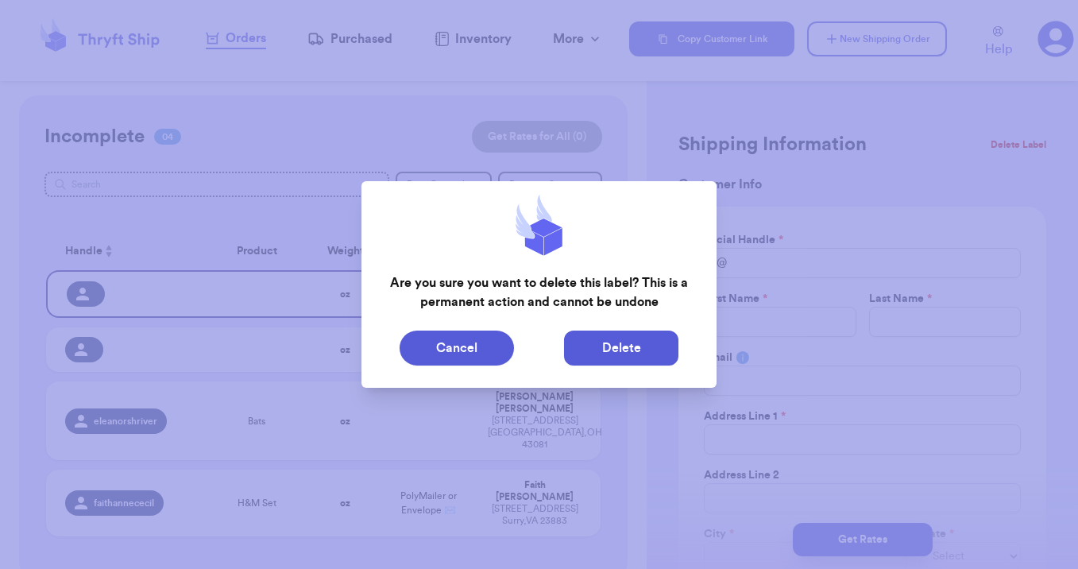
click at [640, 350] on button "Delete" at bounding box center [621, 348] width 114 height 35
type input "Ashley"
type input "Larson"
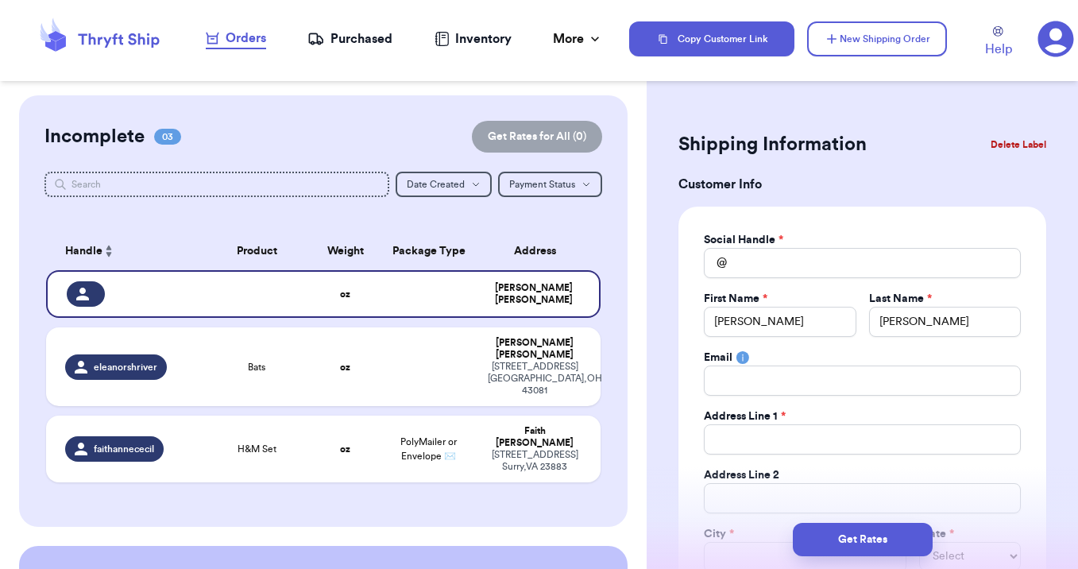
click at [1030, 142] on button "Delete Label" at bounding box center [1018, 144] width 68 height 35
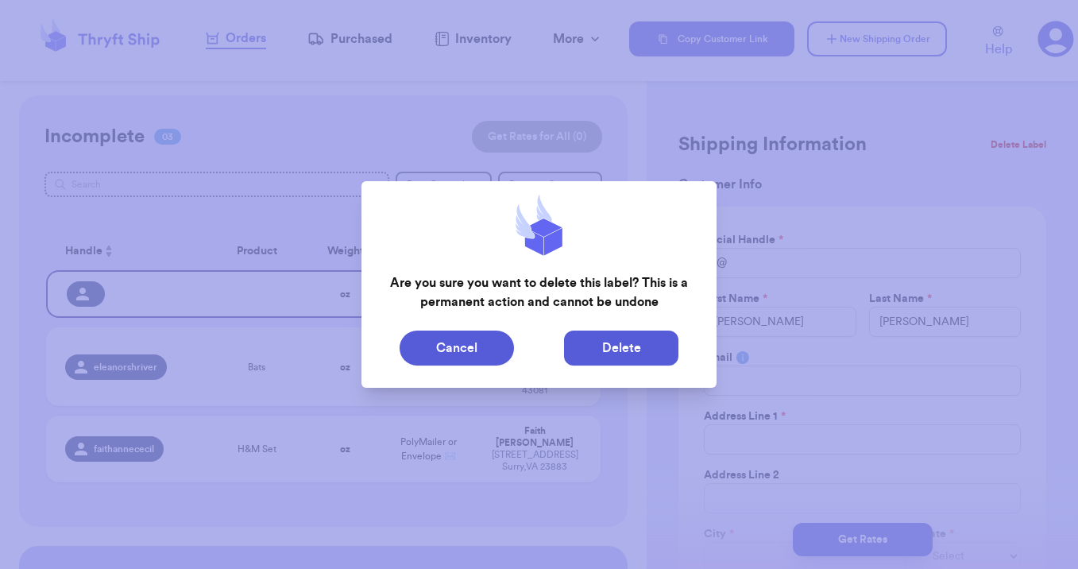
click at [605, 350] on button "Delete" at bounding box center [621, 348] width 114 height 35
type input "Bats"
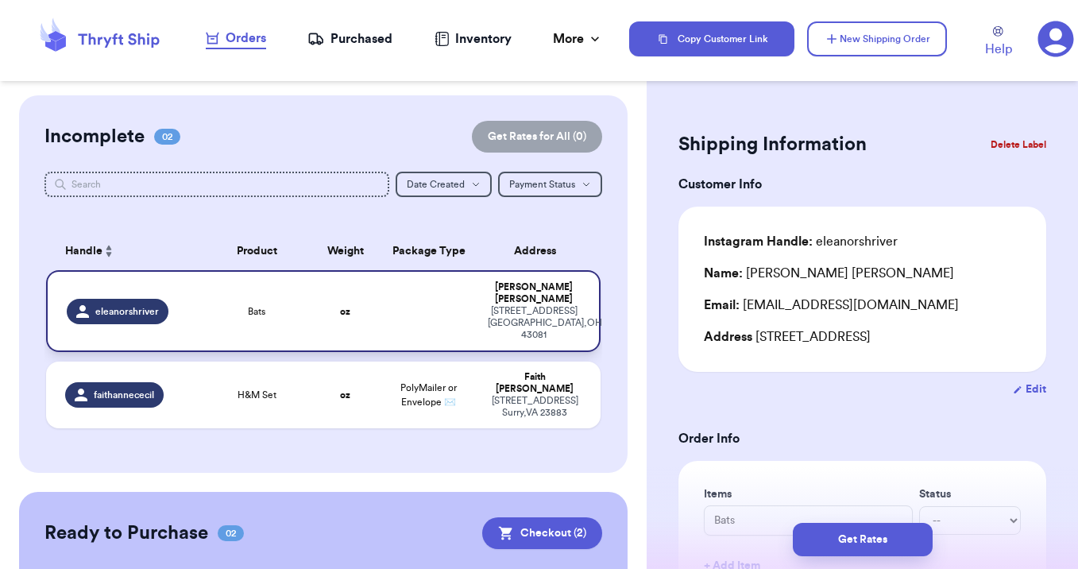
scroll to position [192, 0]
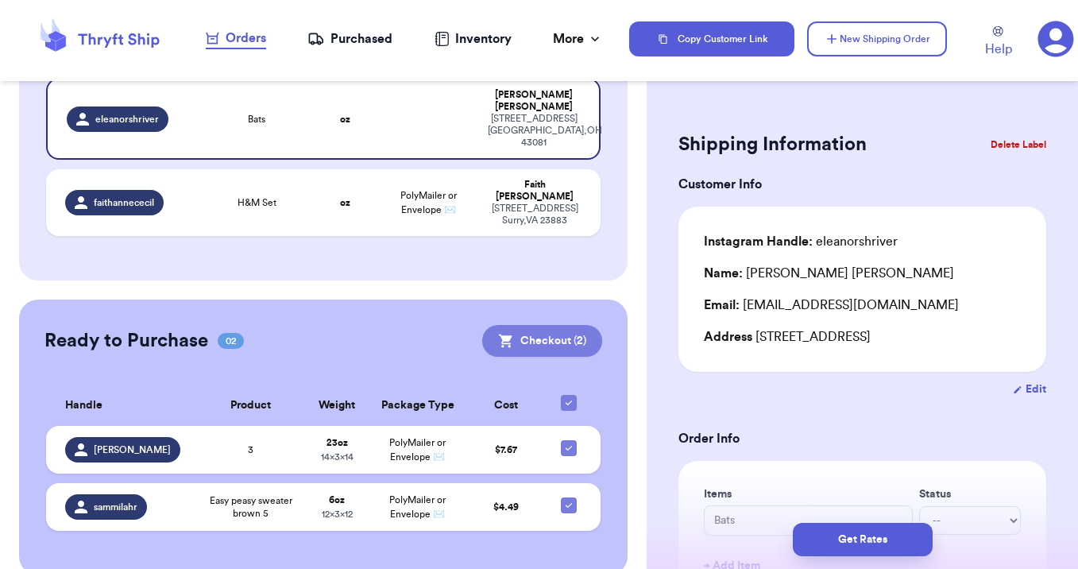
click at [559, 325] on button "Checkout ( 2 )" at bounding box center [542, 341] width 120 height 32
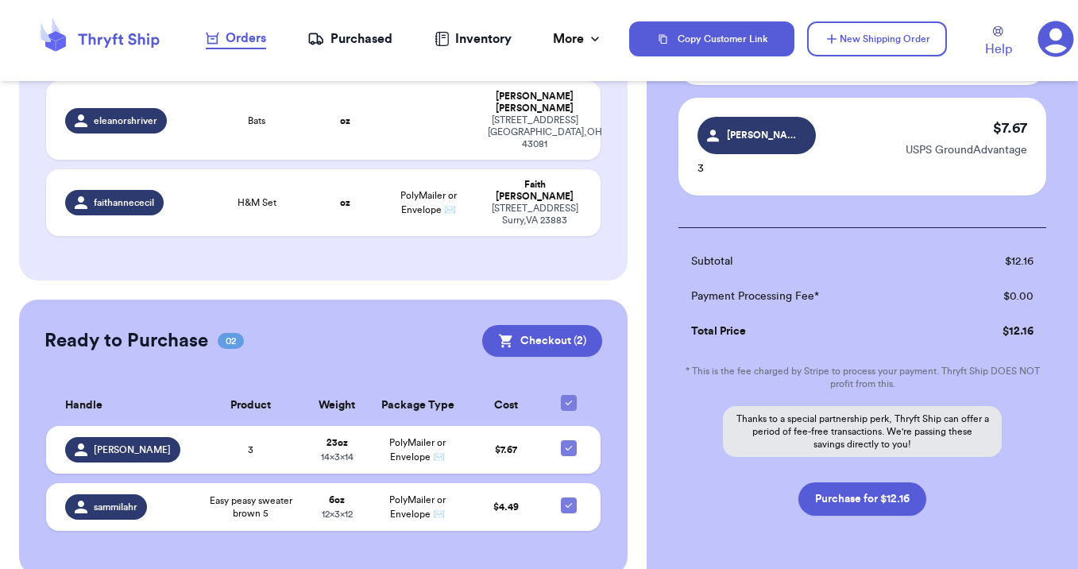
scroll to position [268, 0]
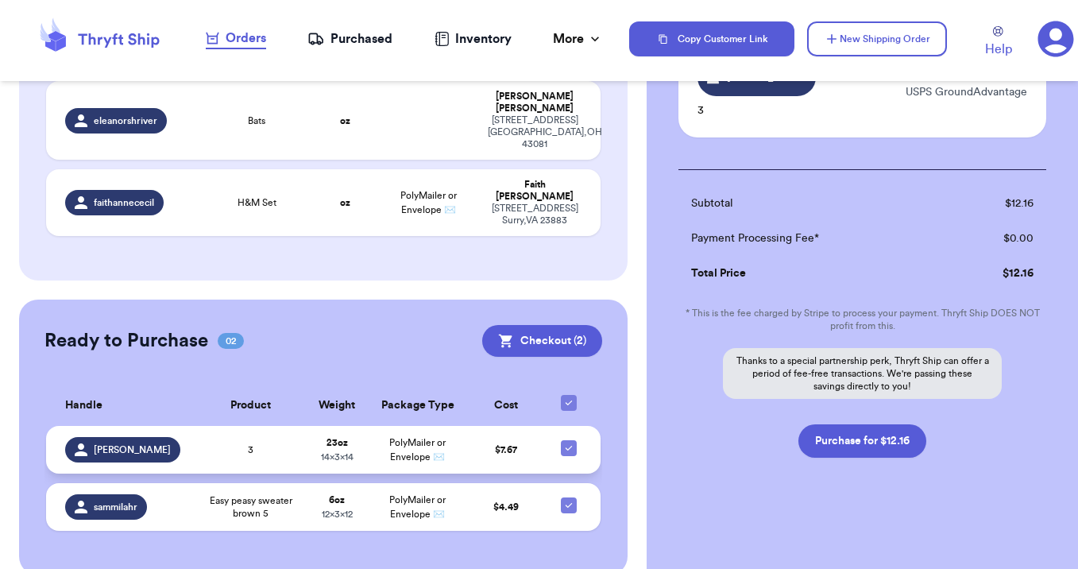
click at [114, 443] on span "[PERSON_NAME]" at bounding box center [132, 449] width 77 height 13
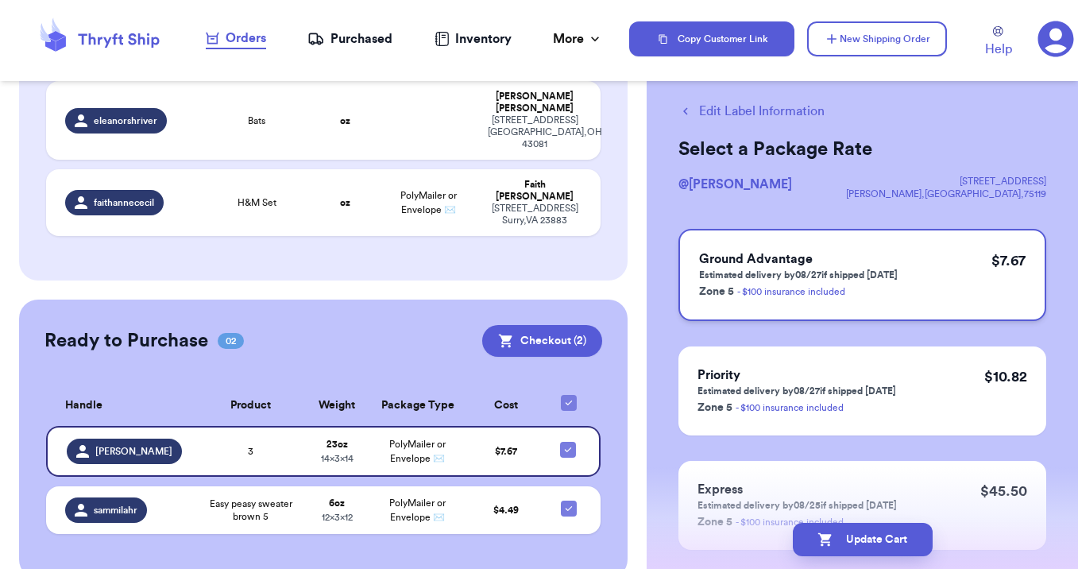
scroll to position [118, 0]
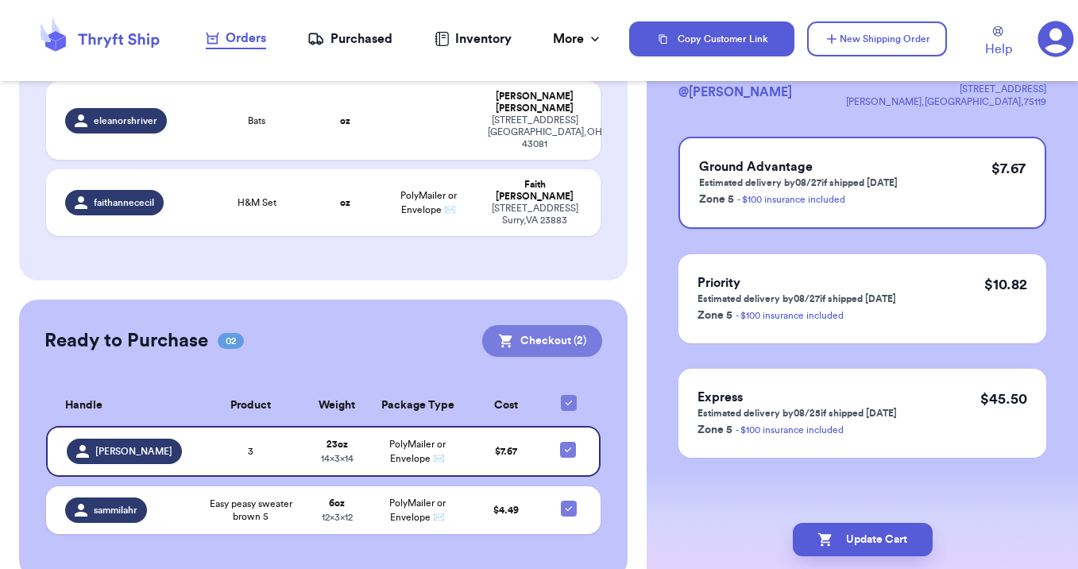
click at [512, 335] on icon at bounding box center [506, 342] width 14 height 14
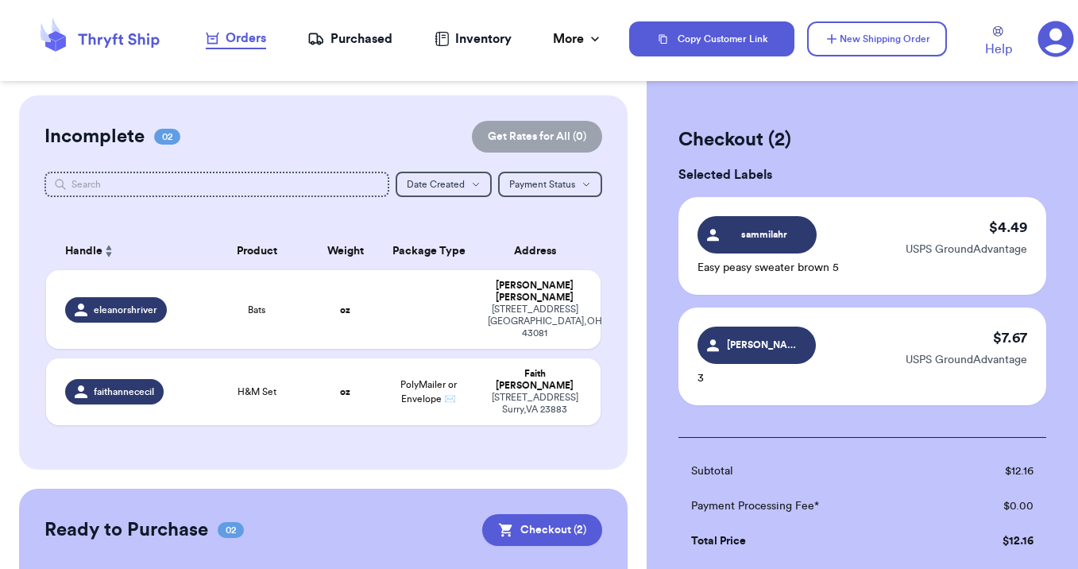
scroll to position [268, 0]
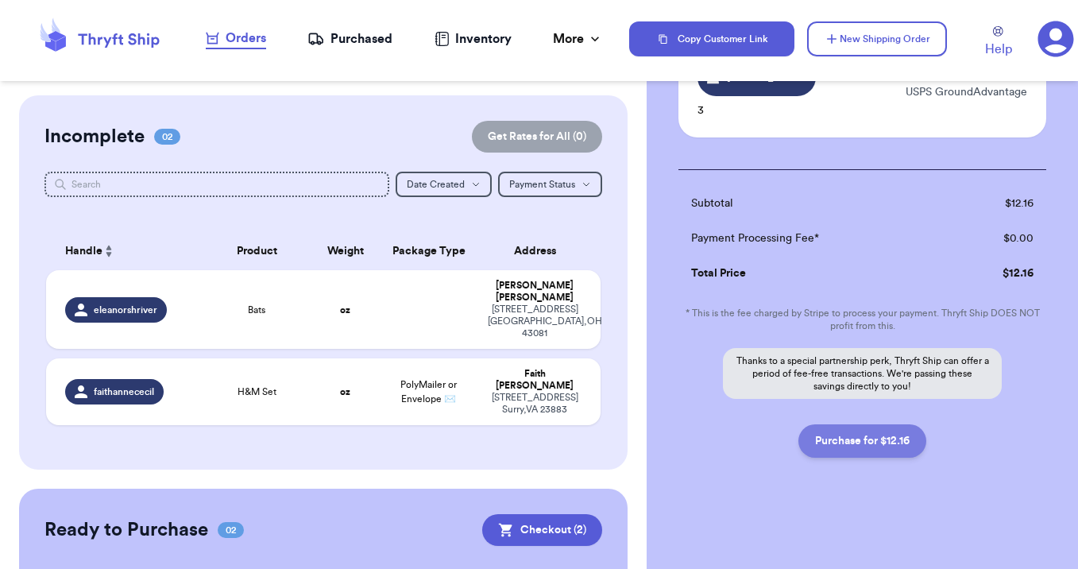
click at [854, 441] on button "Purchase for $12.16" at bounding box center [863, 440] width 128 height 33
checkbox input "false"
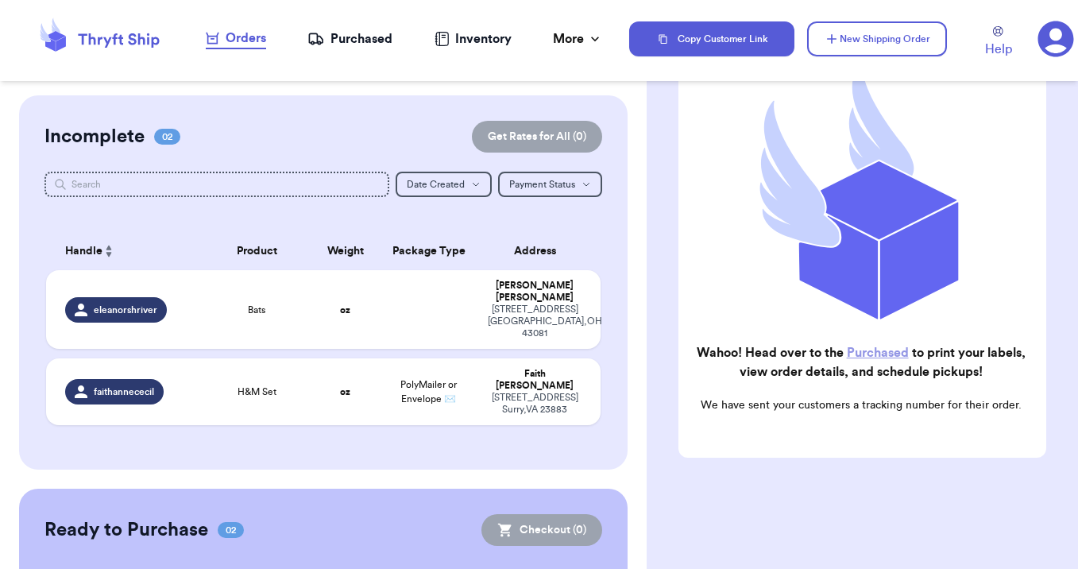
checkbox input "true"
click at [345, 42] on div "Purchased" at bounding box center [349, 38] width 85 height 19
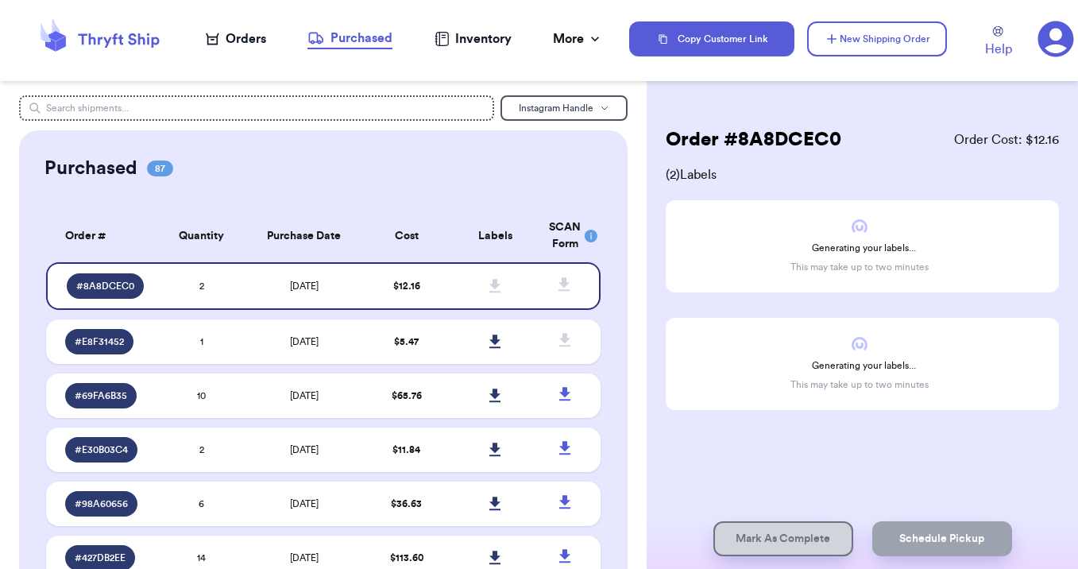
click at [466, 40] on div "Inventory" at bounding box center [473, 38] width 77 height 19
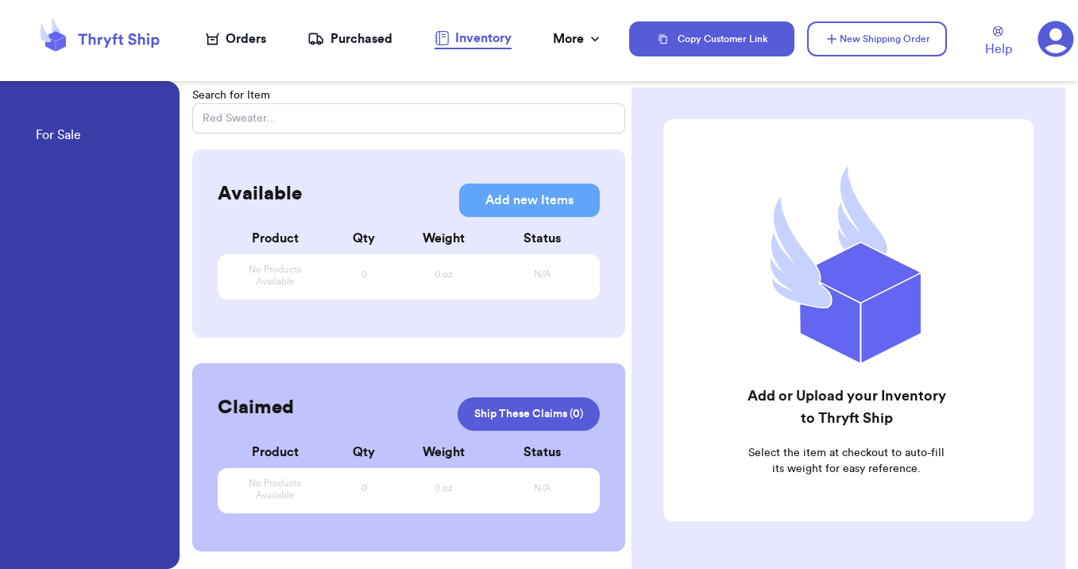
click at [372, 43] on div "Purchased" at bounding box center [349, 38] width 85 height 19
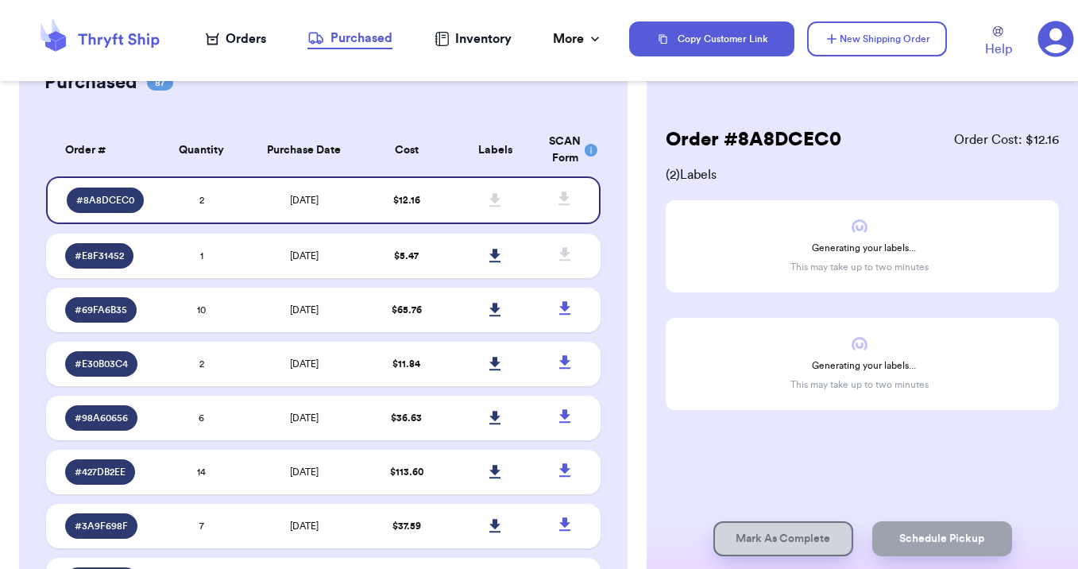
scroll to position [89, 0]
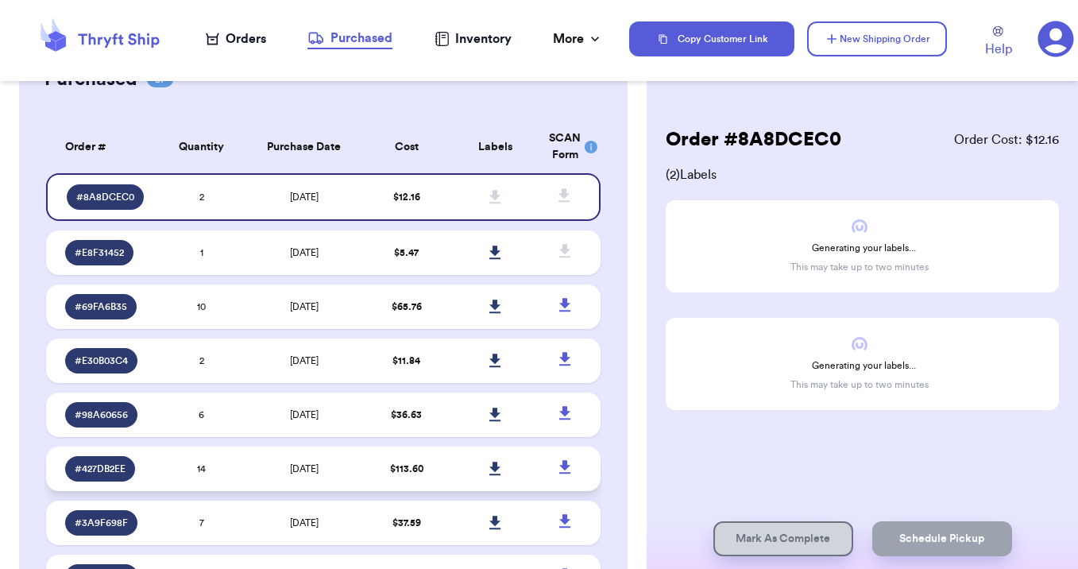
click at [348, 482] on td "[DATE]" at bounding box center [304, 469] width 116 height 44
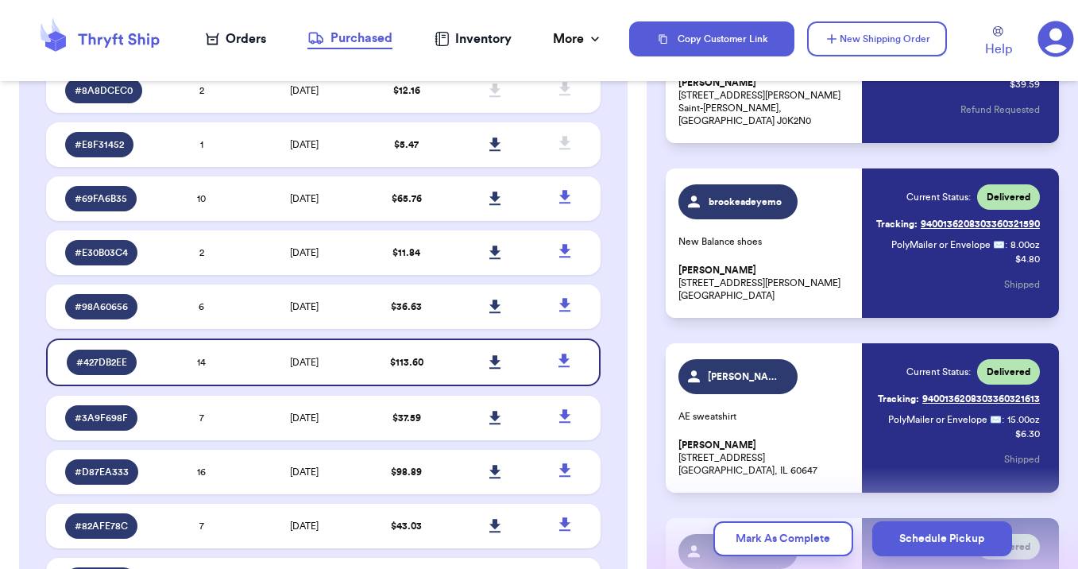
scroll to position [1698, 0]
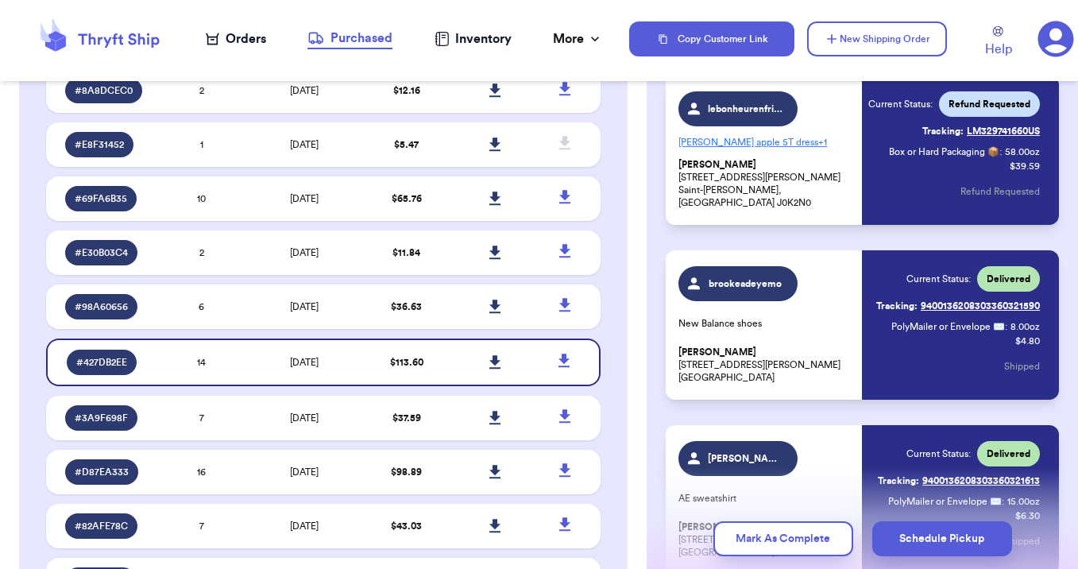
click at [812, 154] on p "Carter's apple 5T dress + 1" at bounding box center [766, 142] width 174 height 25
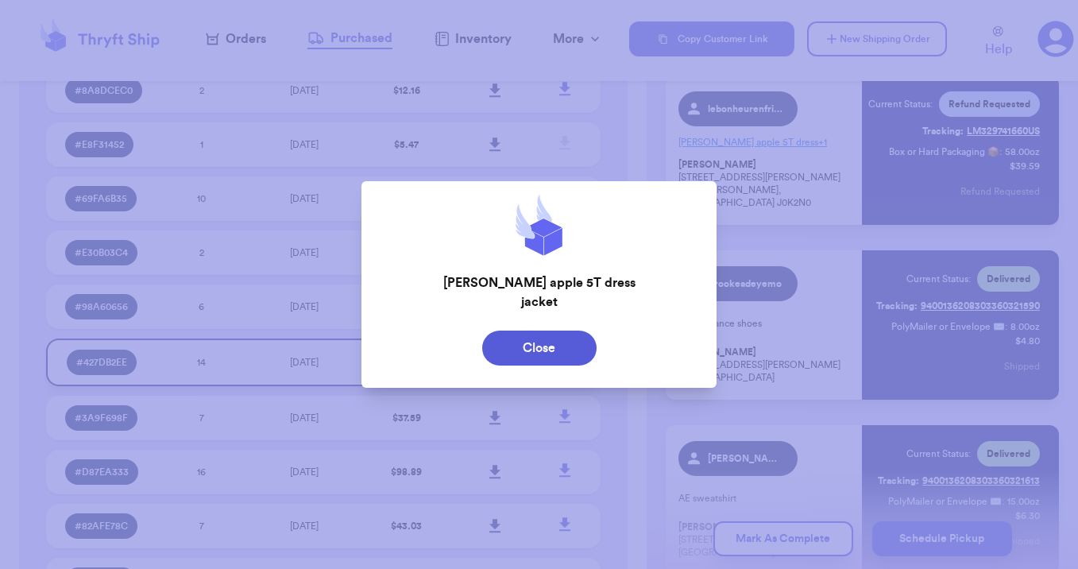
click at [531, 340] on button "Close" at bounding box center [539, 348] width 114 height 35
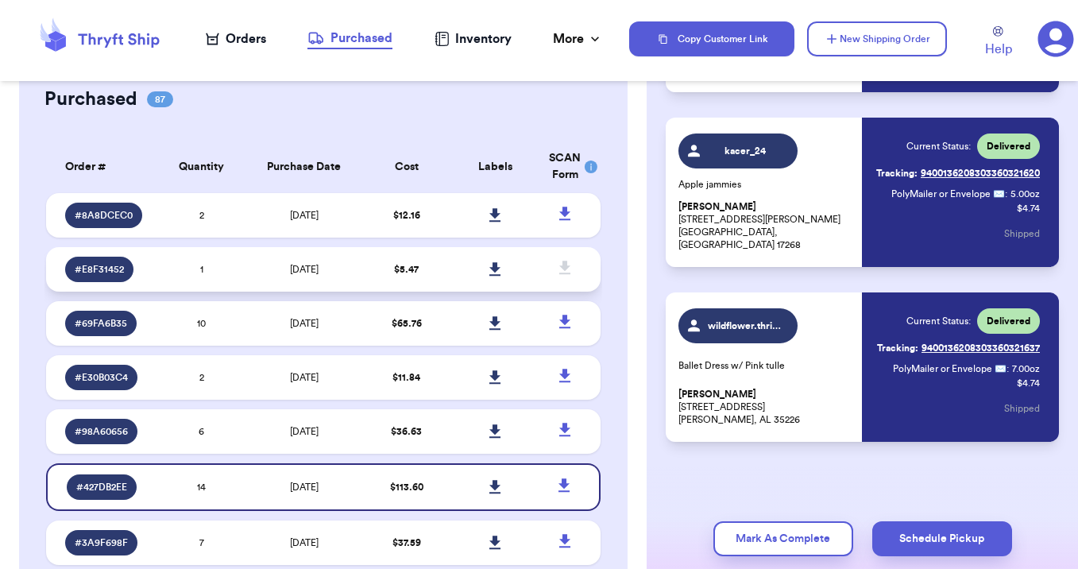
scroll to position [67, 0]
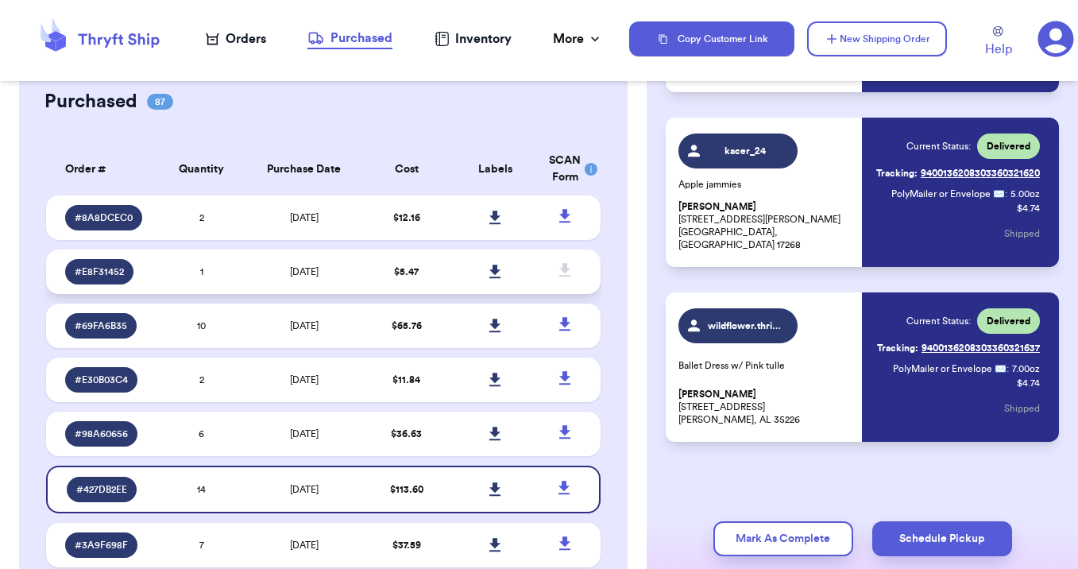
click at [261, 277] on td "[DATE]" at bounding box center [304, 271] width 116 height 44
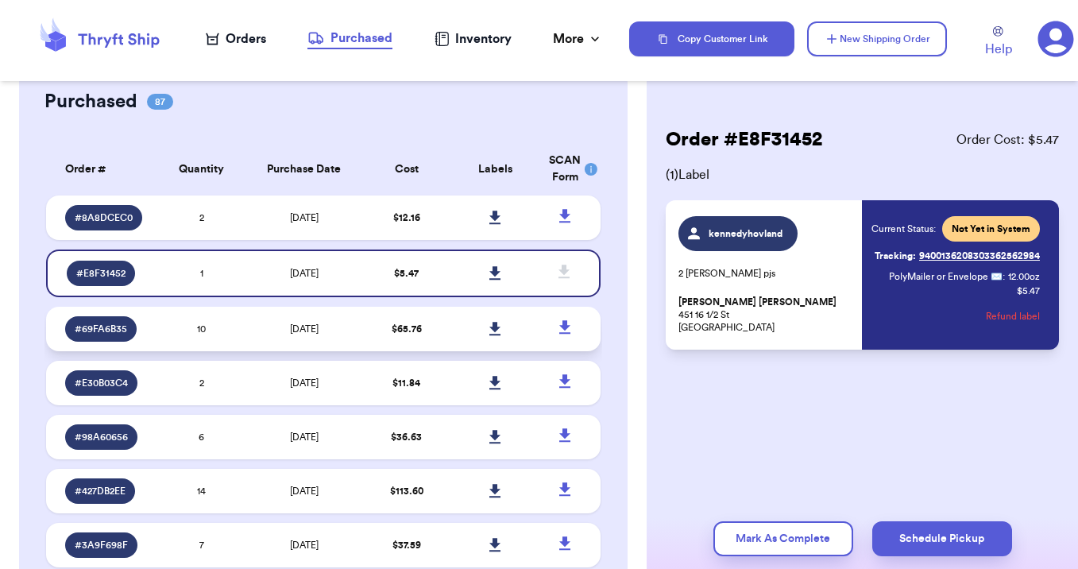
click at [382, 335] on td "$ 65.76" at bounding box center [406, 329] width 89 height 44
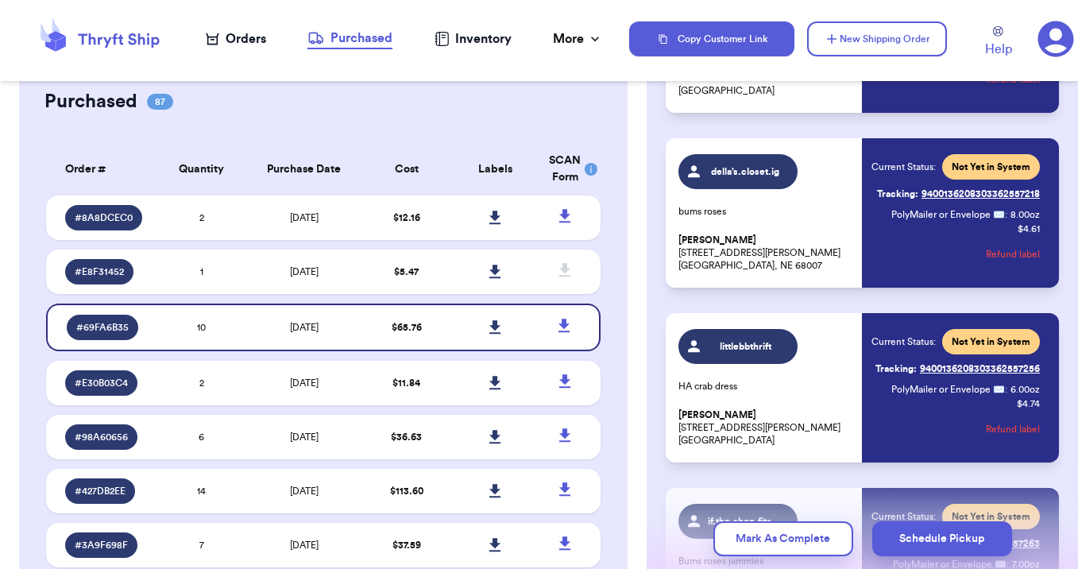
scroll to position [588, 0]
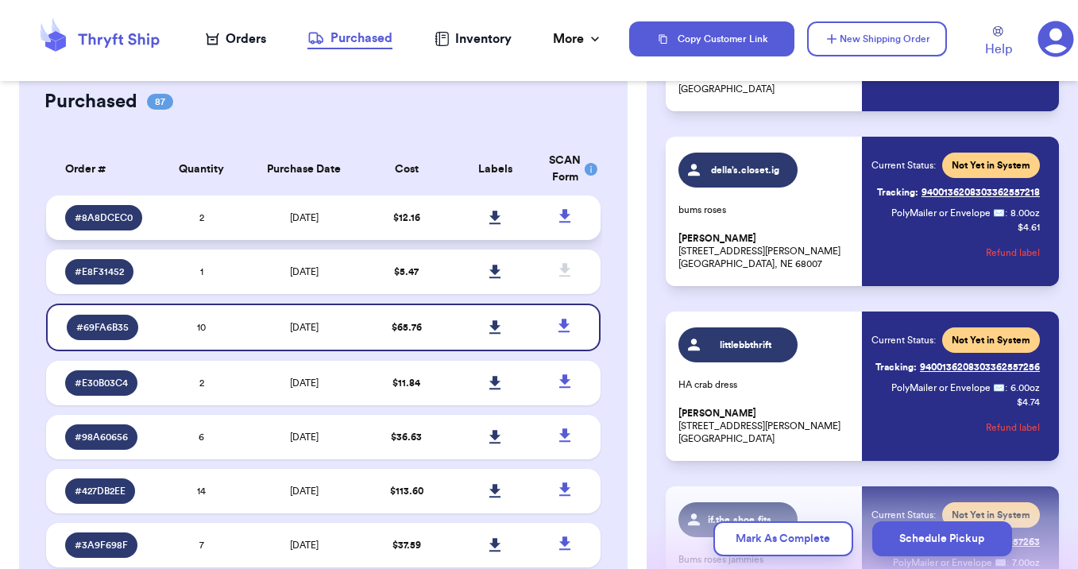
click at [497, 218] on icon at bounding box center [494, 218] width 11 height 14
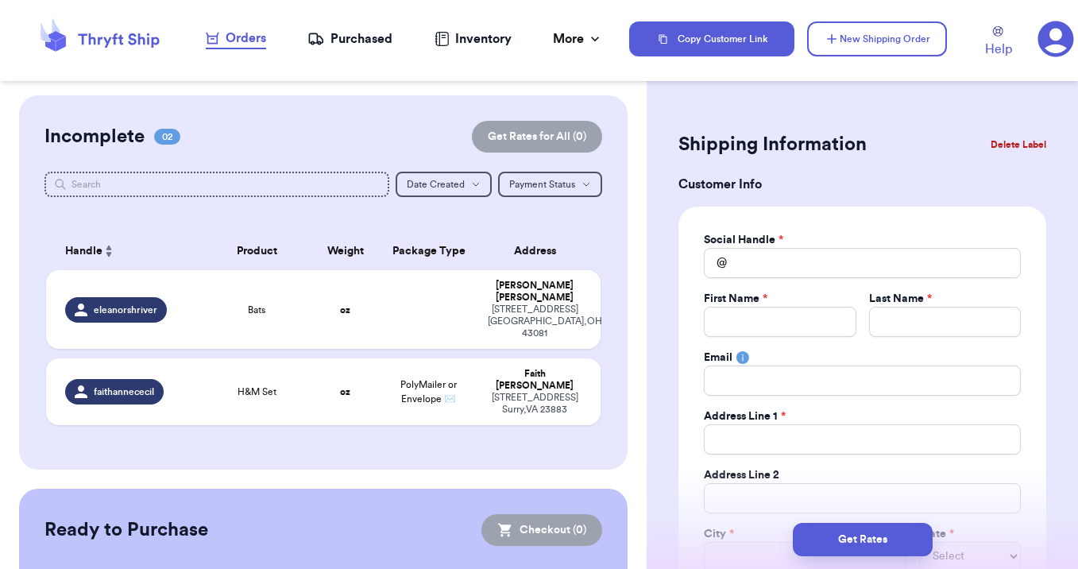
click at [343, 50] on nav "Orders Purchased Inventory More Stats Completed Orders" at bounding box center [404, 39] width 449 height 52
click at [339, 41] on div "Purchased" at bounding box center [349, 38] width 85 height 19
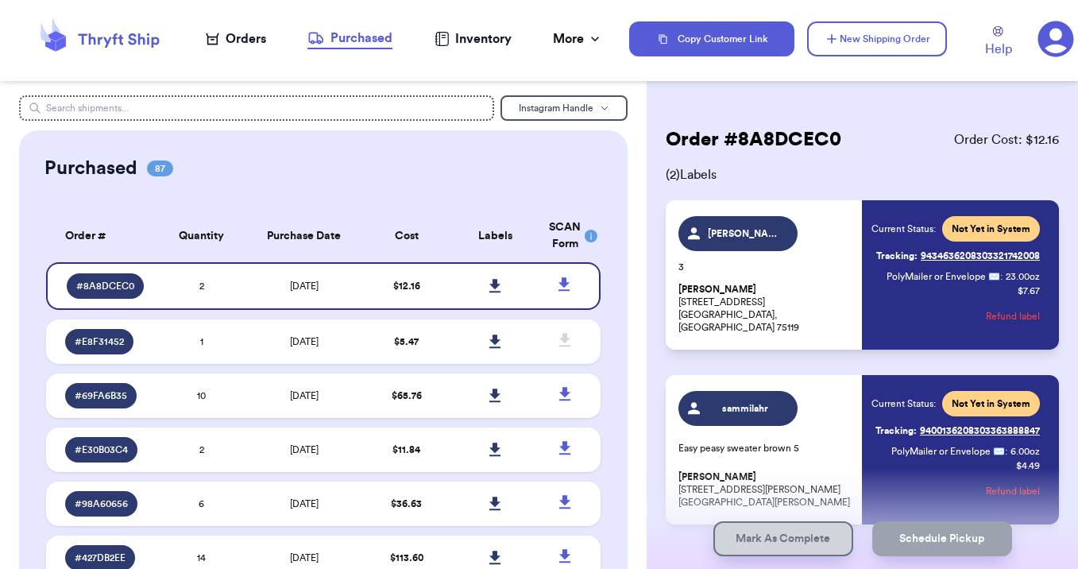
click at [242, 35] on div "Orders" at bounding box center [236, 38] width 60 height 19
